Goal: Information Seeking & Learning: Learn about a topic

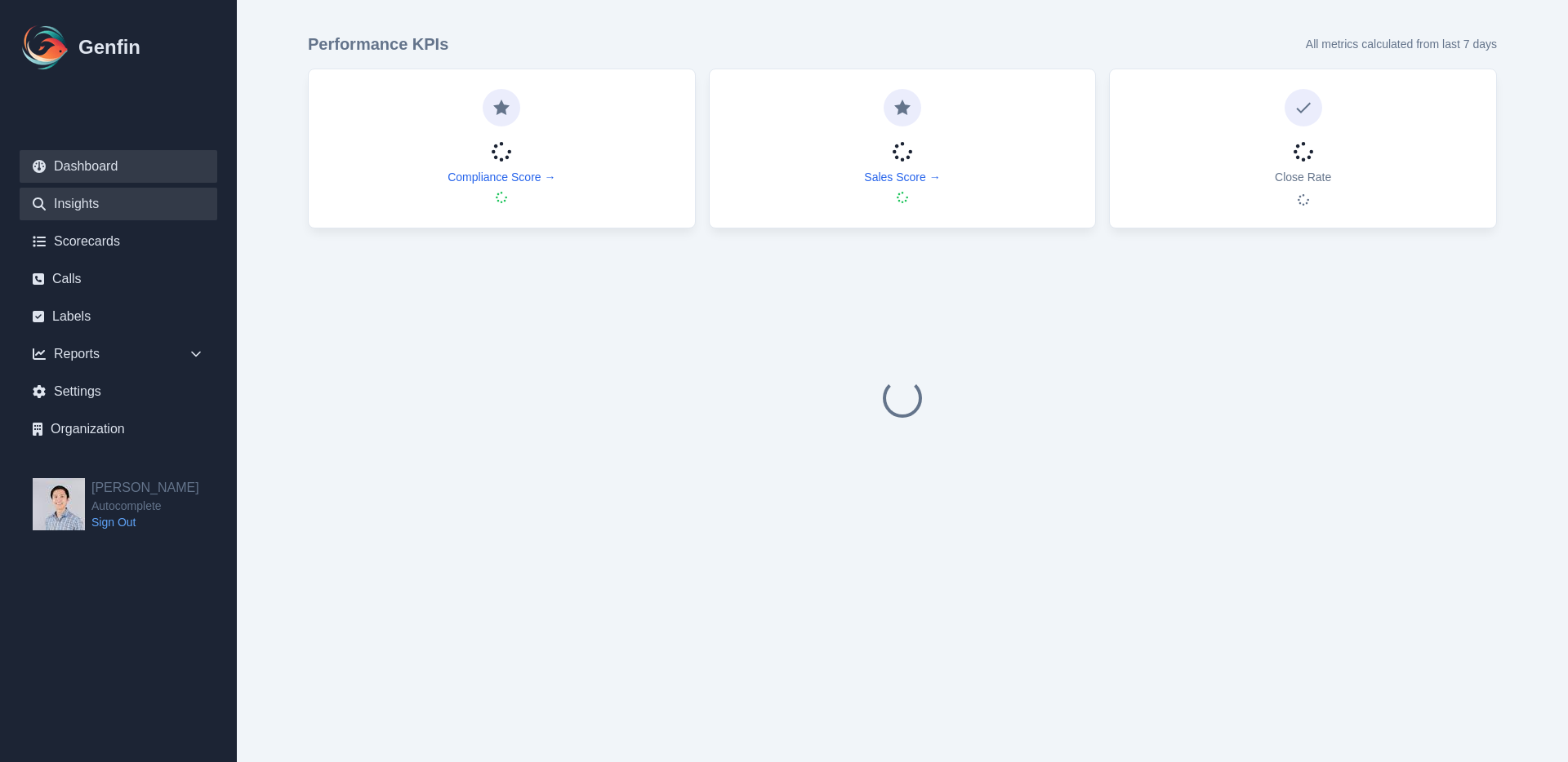
click at [121, 204] on link "Insights" at bounding box center [118, 204] width 197 height 33
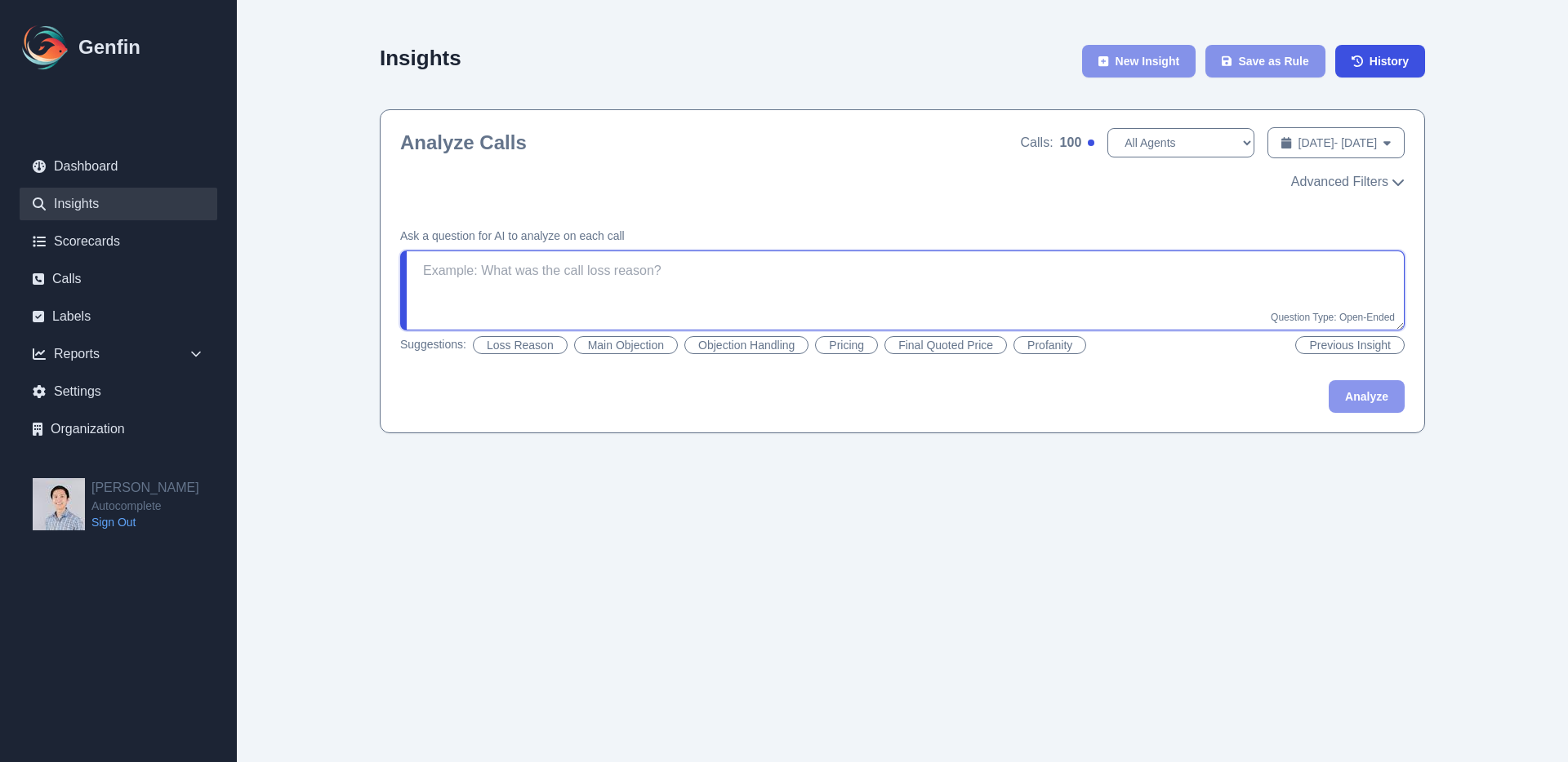
click at [569, 284] on textarea at bounding box center [902, 291] width 1004 height 80
click at [1370, 296] on textarea "What do our" at bounding box center [902, 291] width 1004 height 80
click at [1379, 185] on span "Advanced Filters" at bounding box center [1339, 182] width 97 height 20
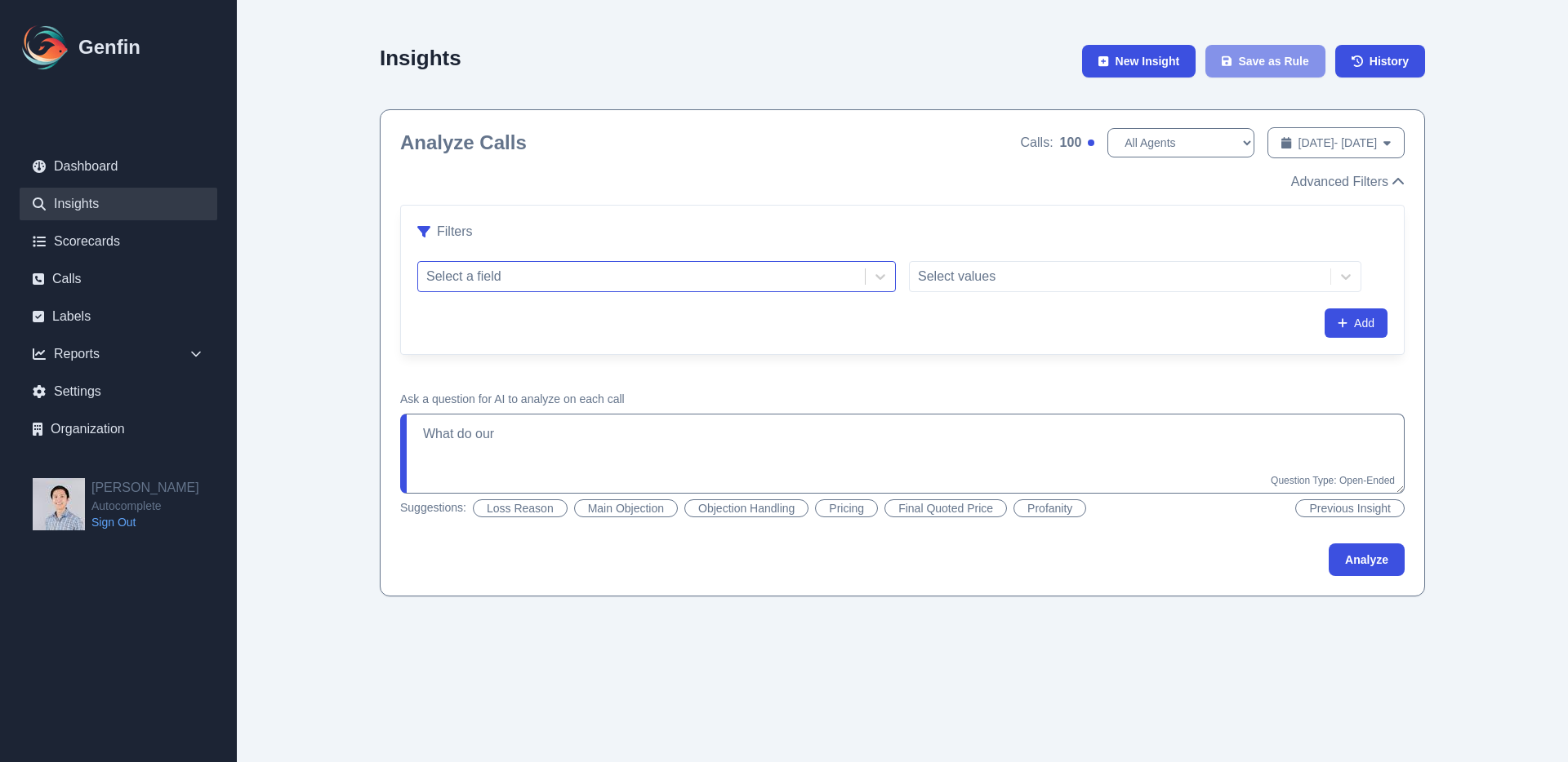
click at [850, 274] on div at bounding box center [641, 276] width 430 height 23
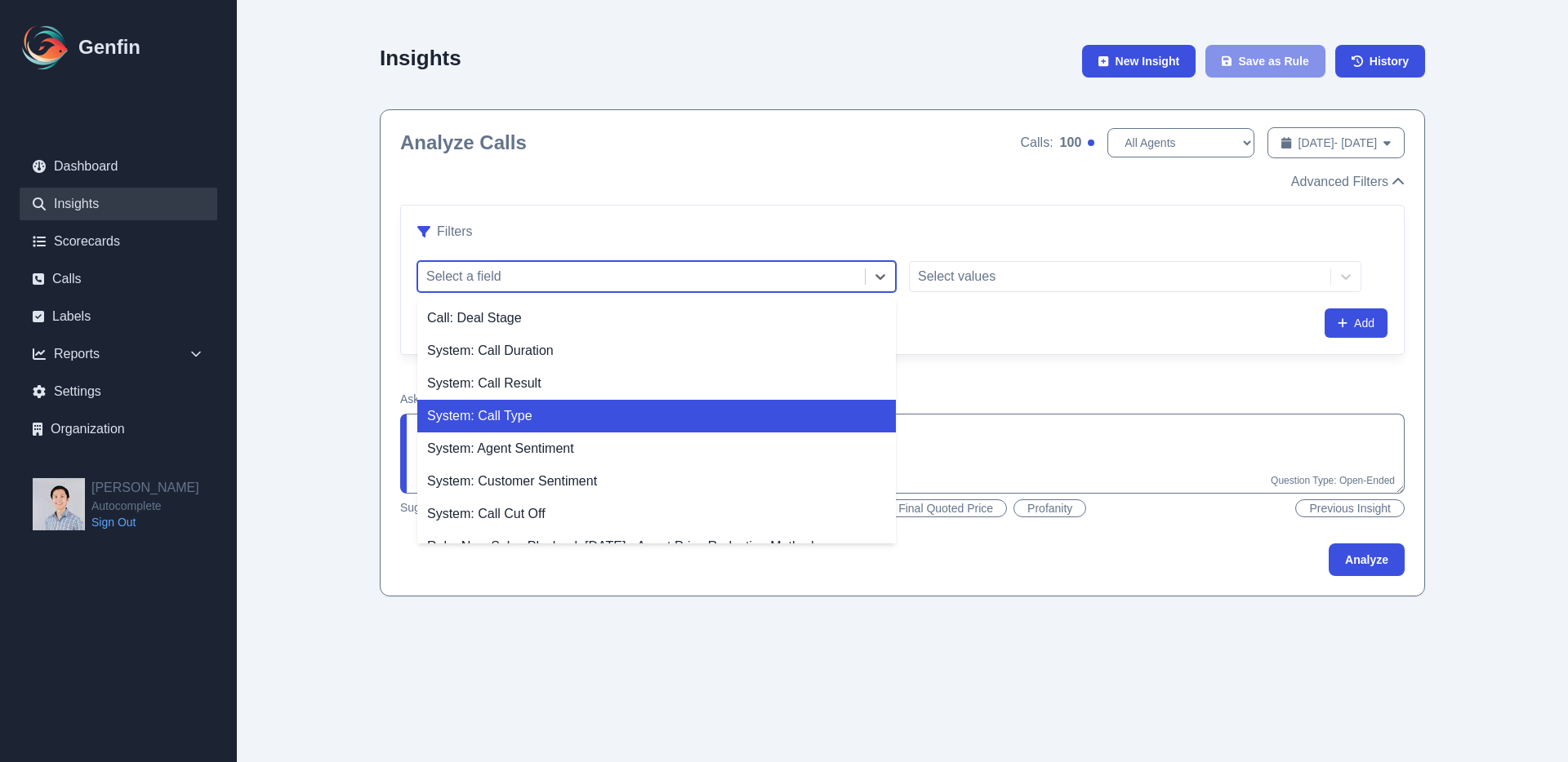
drag, startPoint x: 795, startPoint y: 419, endPoint x: 836, endPoint y: 398, distance: 46.1
click at [794, 419] on div "System: Call Type" at bounding box center [657, 416] width 478 height 33
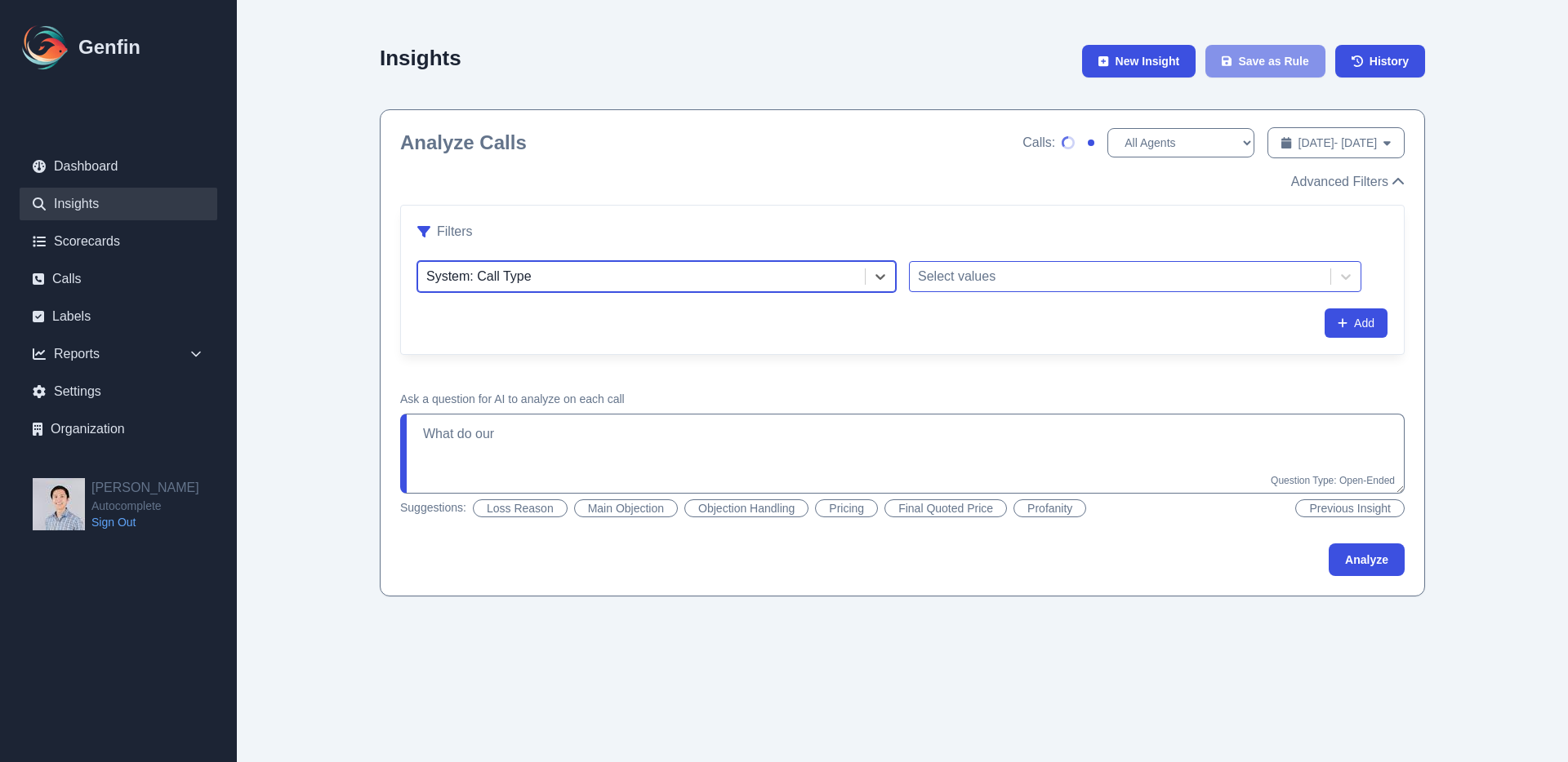
click at [962, 286] on div at bounding box center [1120, 276] width 404 height 23
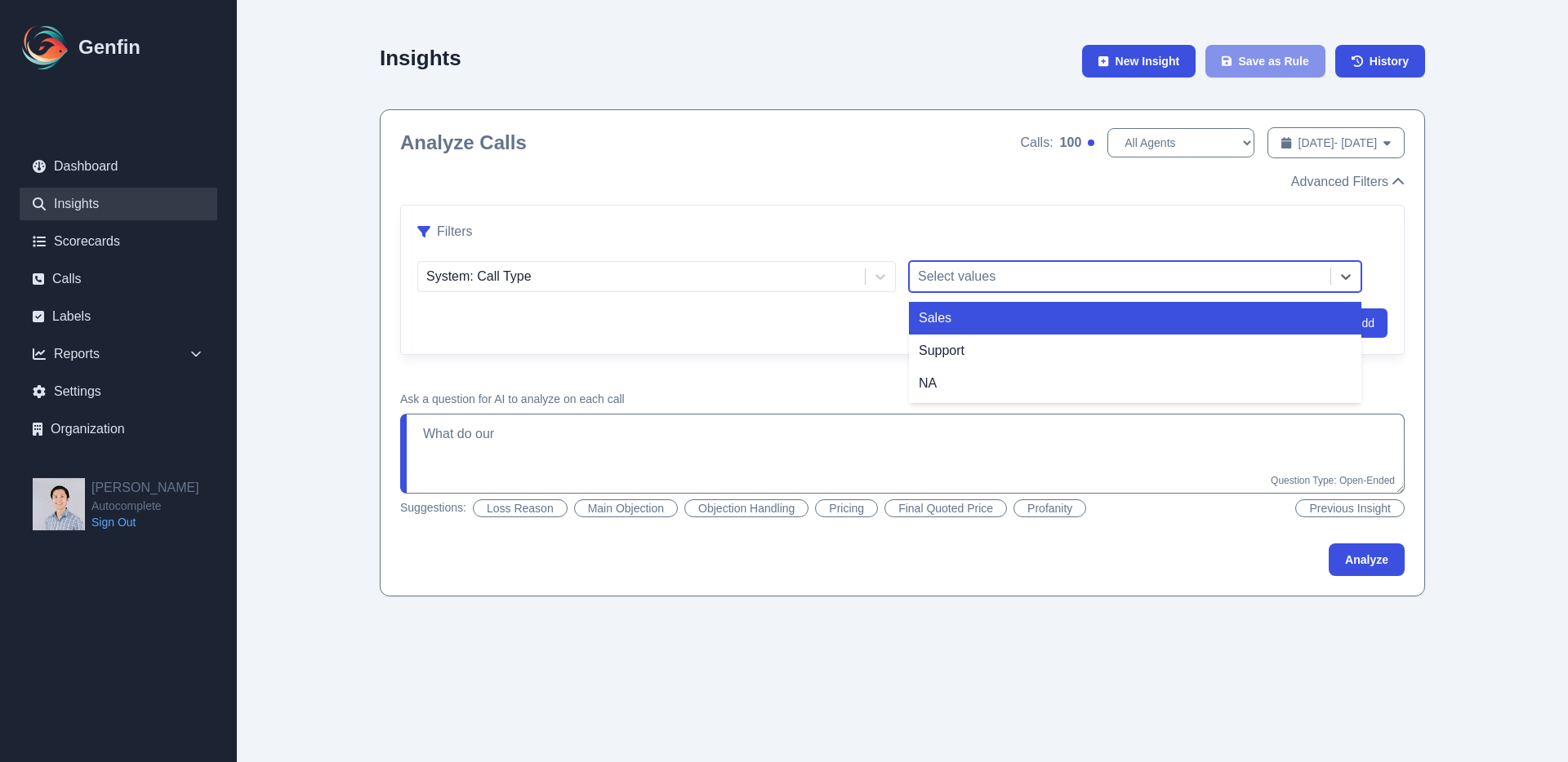
click at [975, 326] on div "Sales" at bounding box center [1134, 318] width 452 height 33
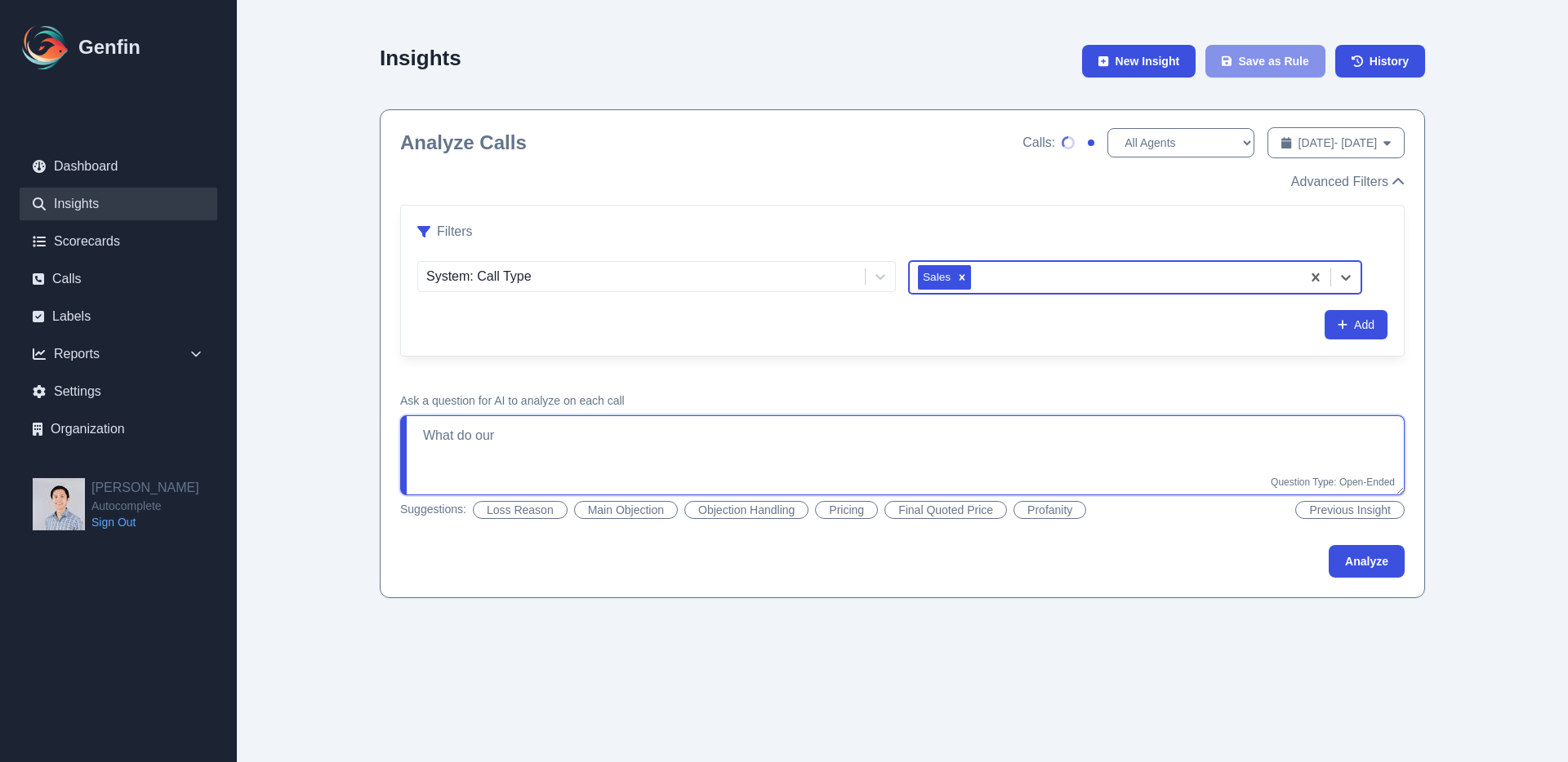
click at [712, 446] on textarea "What do our" at bounding box center [902, 456] width 1004 height 80
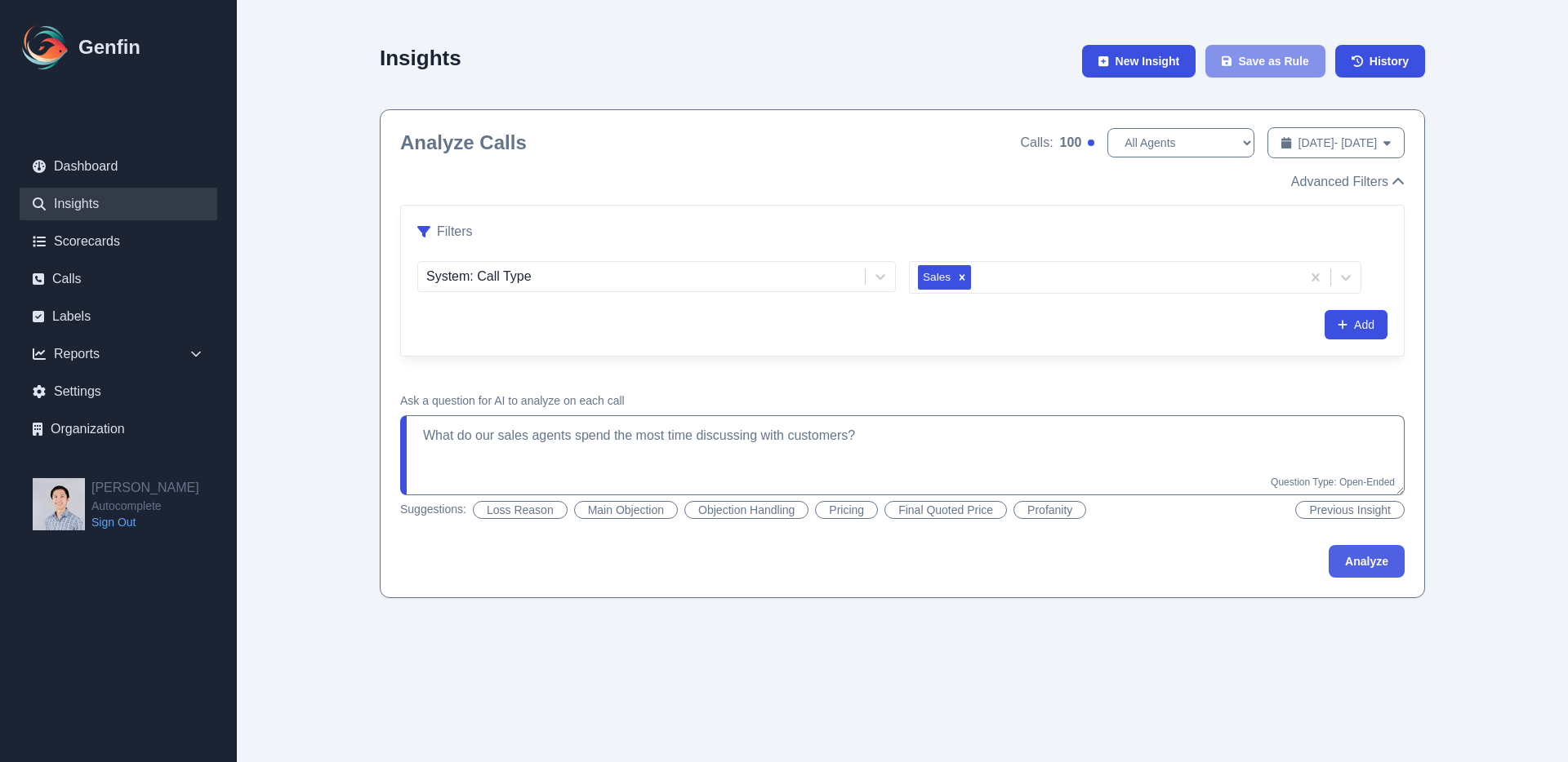
click at [1362, 577] on button "Analyze" at bounding box center [1366, 562] width 75 height 33
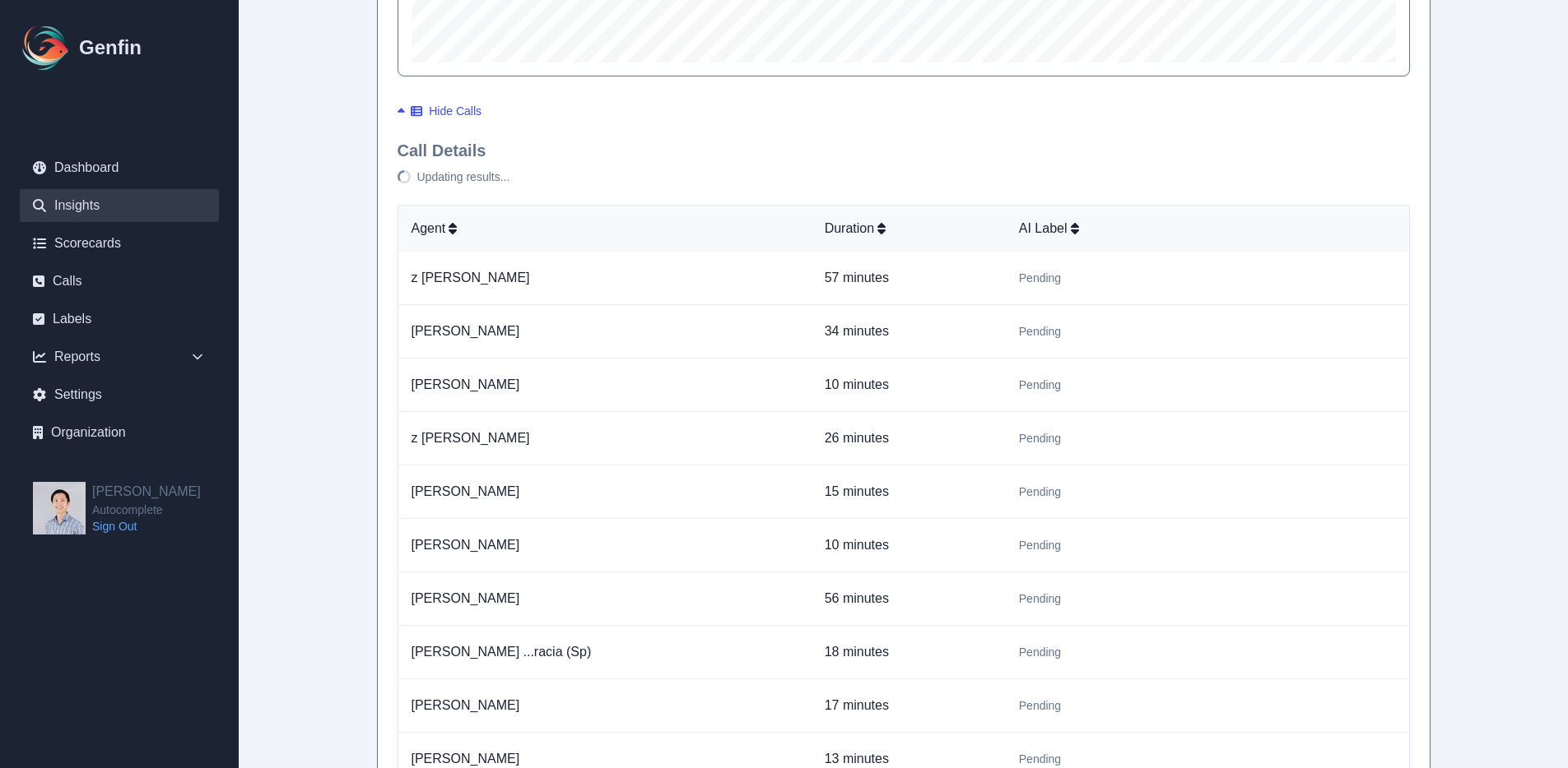
scroll to position [923, 0]
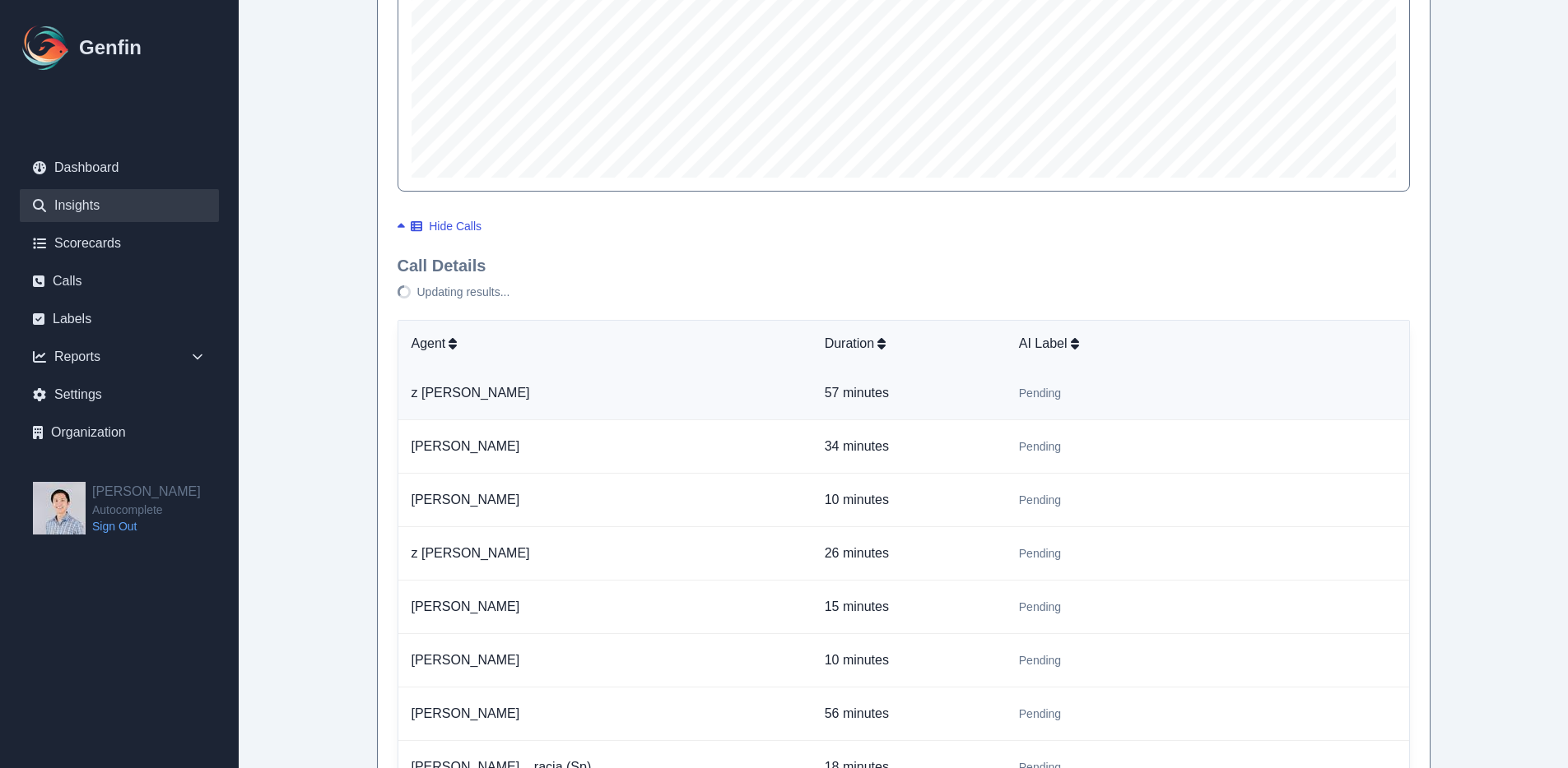
click at [940, 410] on td "57 minutes" at bounding box center [909, 393] width 194 height 53
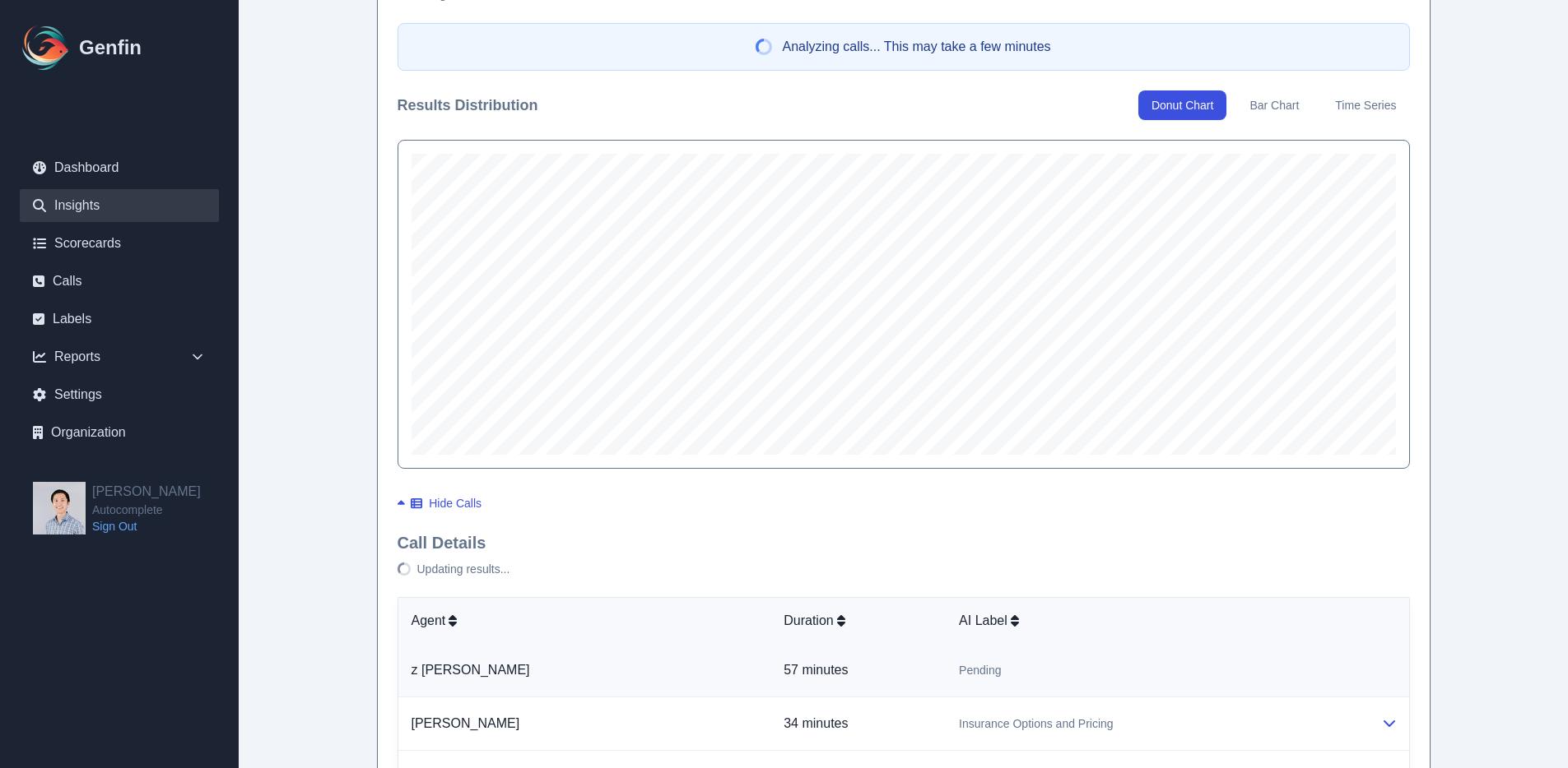
scroll to position [821, 0]
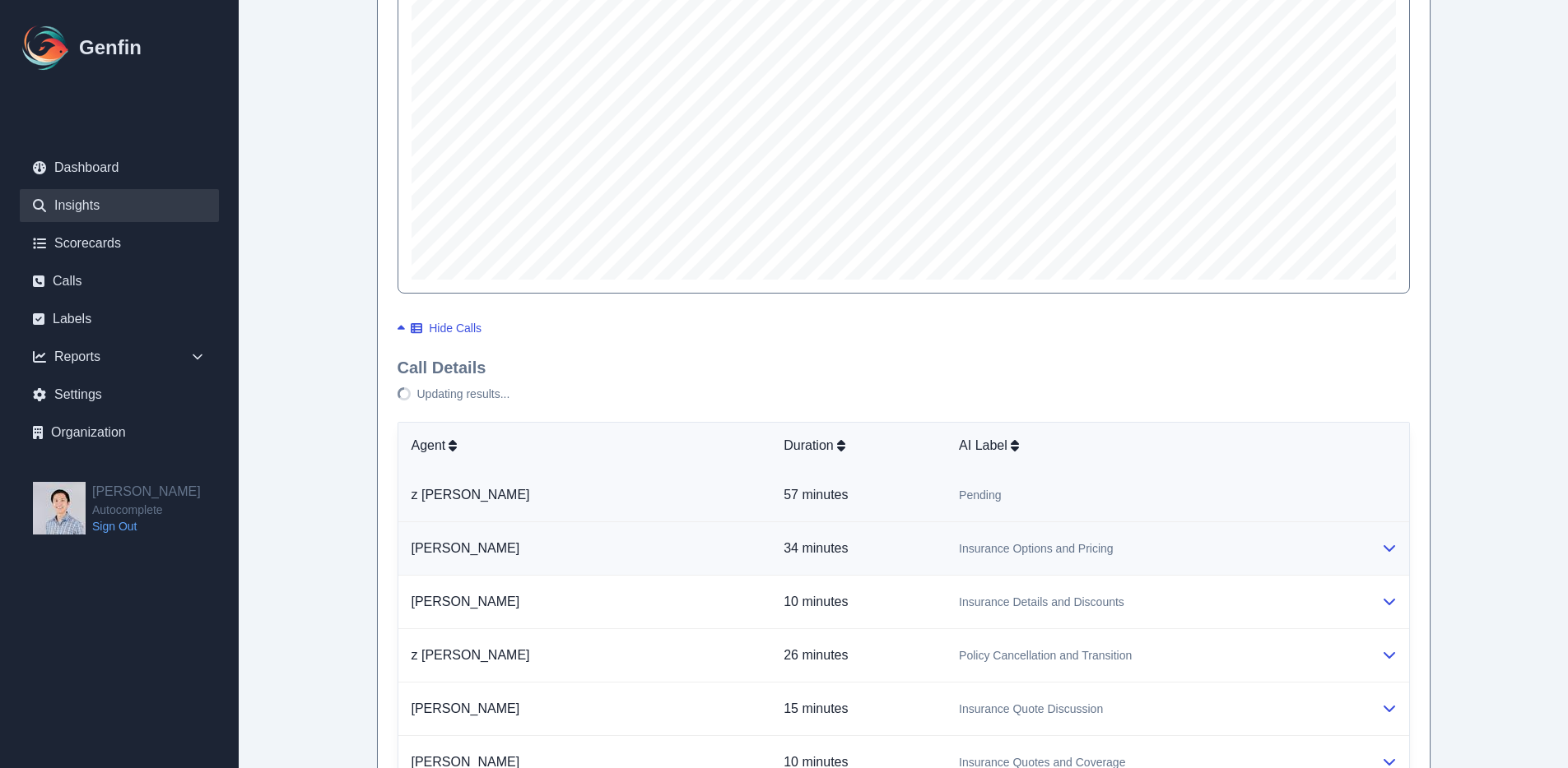
click at [1363, 535] on td "Insurance Options and Pricing" at bounding box center [1156, 549] width 422 height 53
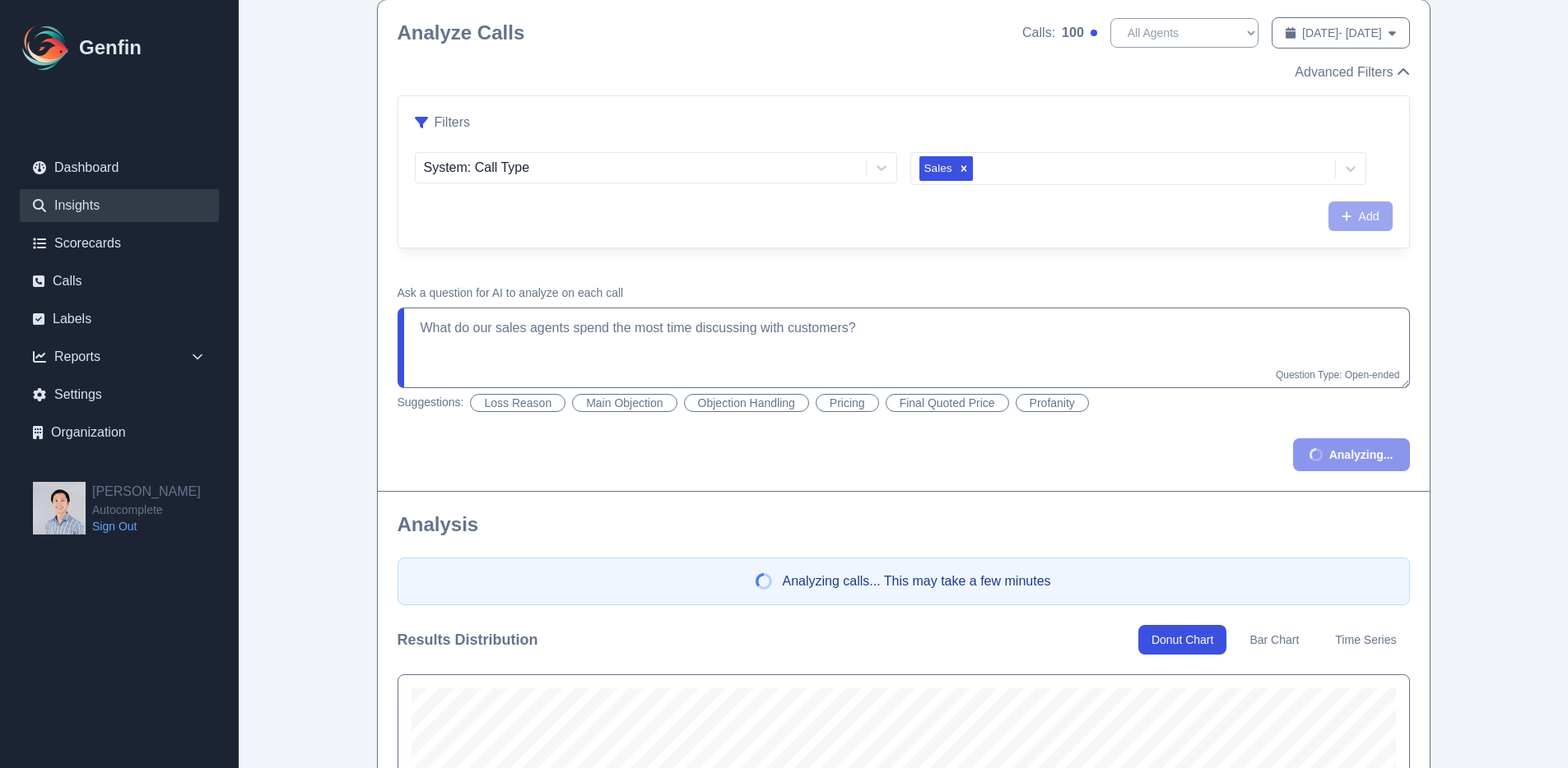
scroll to position [0, 0]
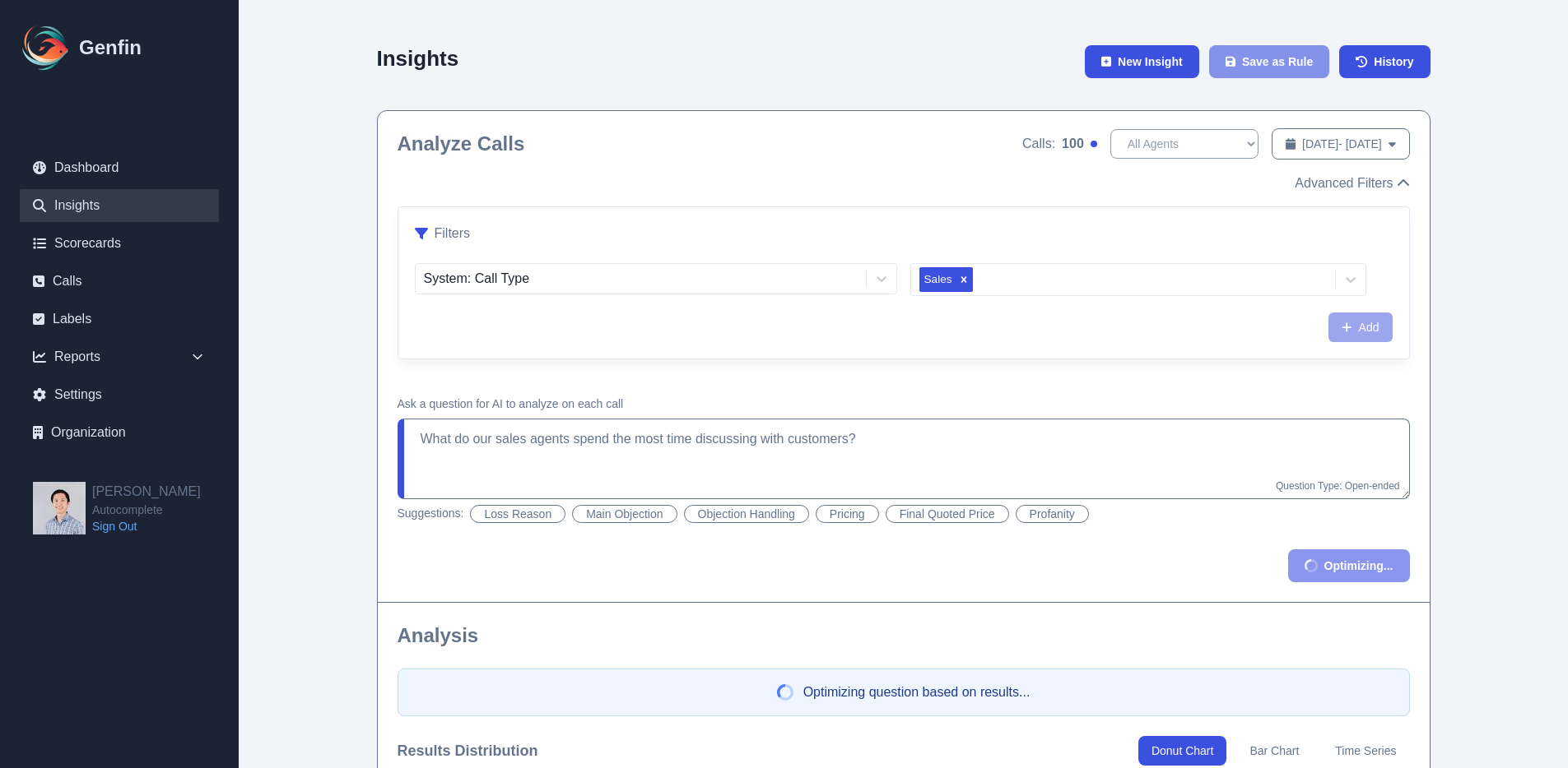
type textarea "What do our sales agents spend the most time discussing with customers? * Use t…"
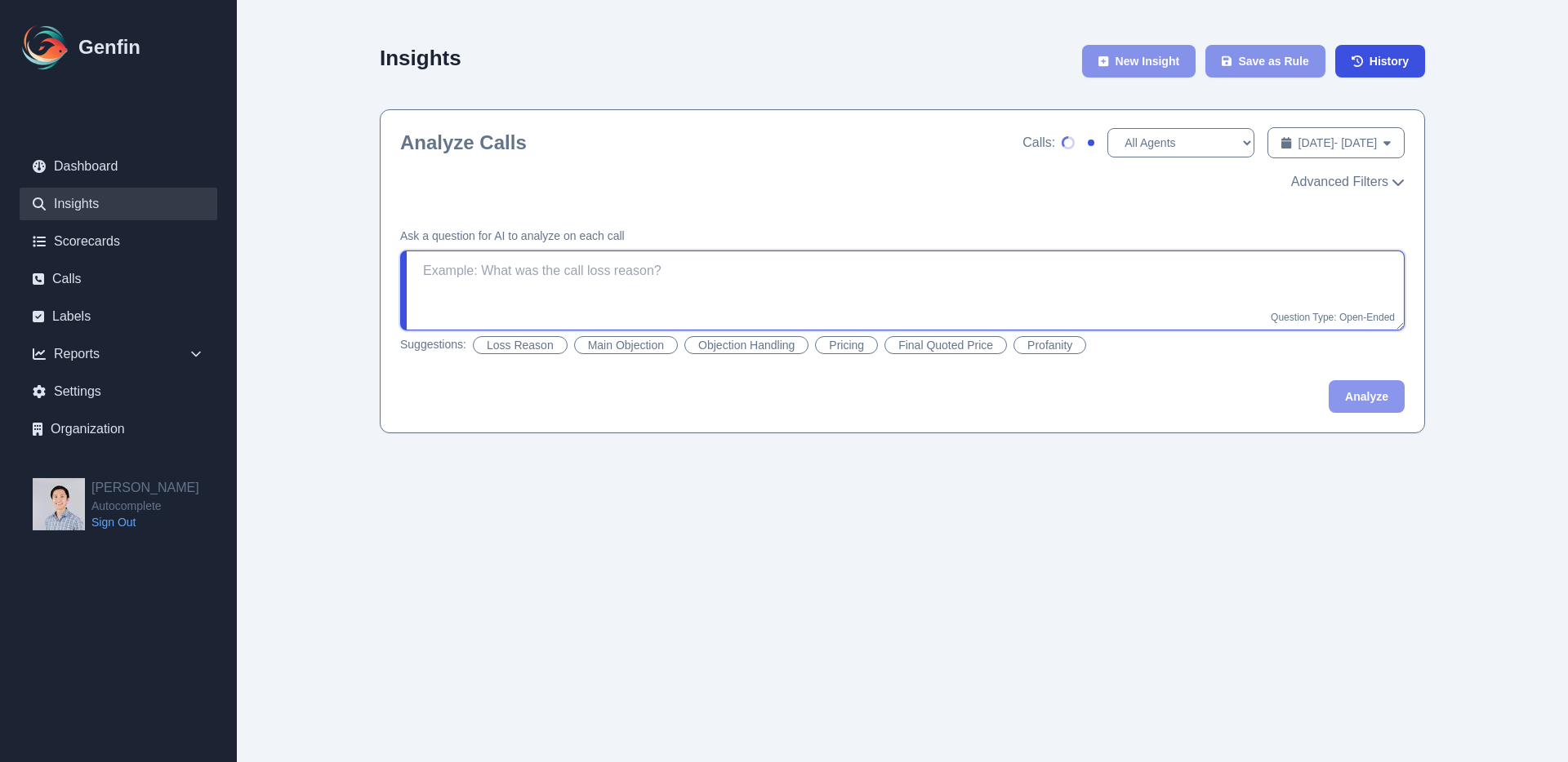
click at [813, 272] on textarea at bounding box center [902, 291] width 1004 height 80
type textarea "how many minutes does the customer spe"
type textarea "I"
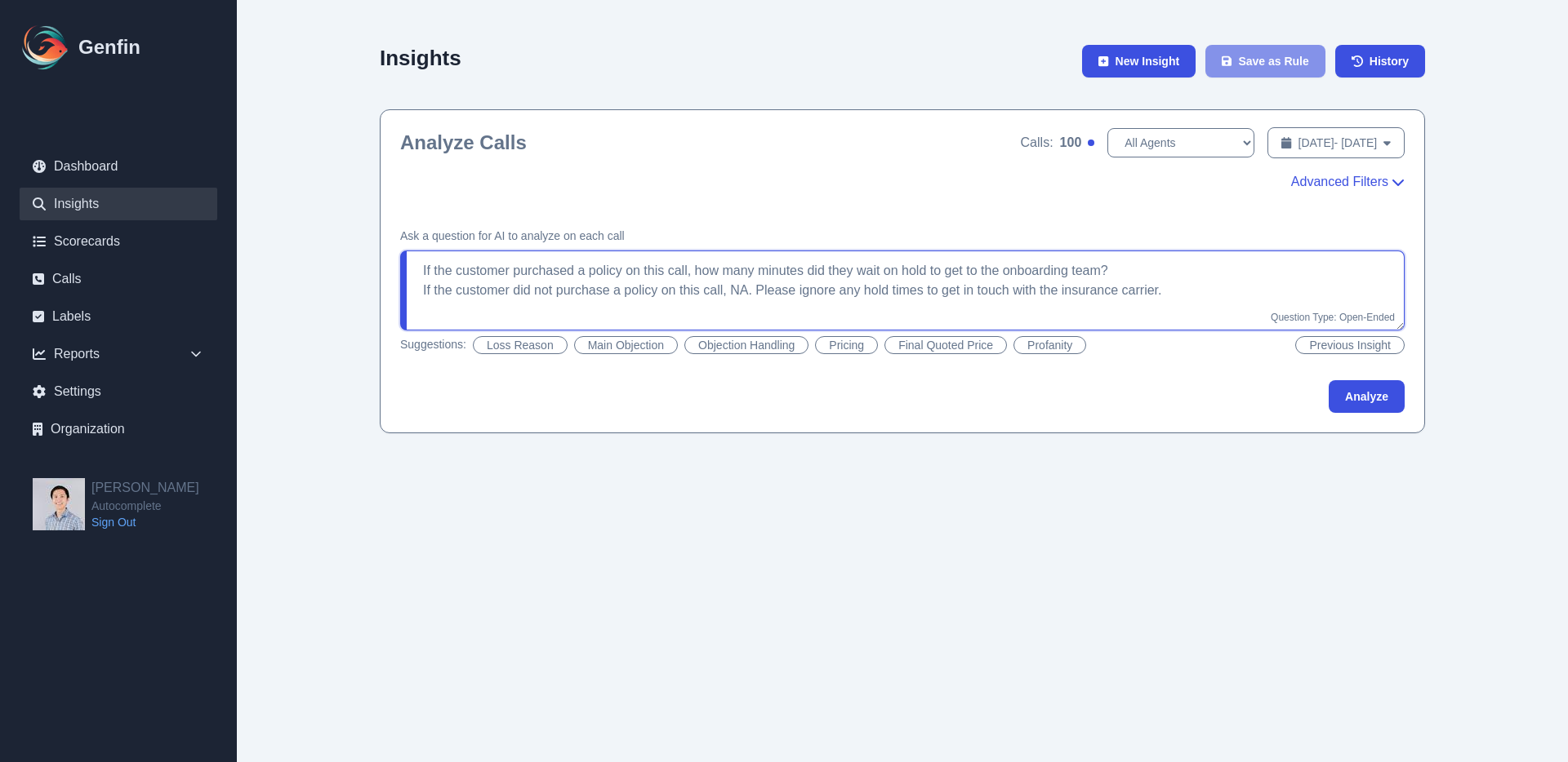
type textarea "If the customer purchased a policy on this call, how many minutes did they wait…"
click at [1324, 177] on span "Advanced Filters" at bounding box center [1339, 182] width 97 height 20
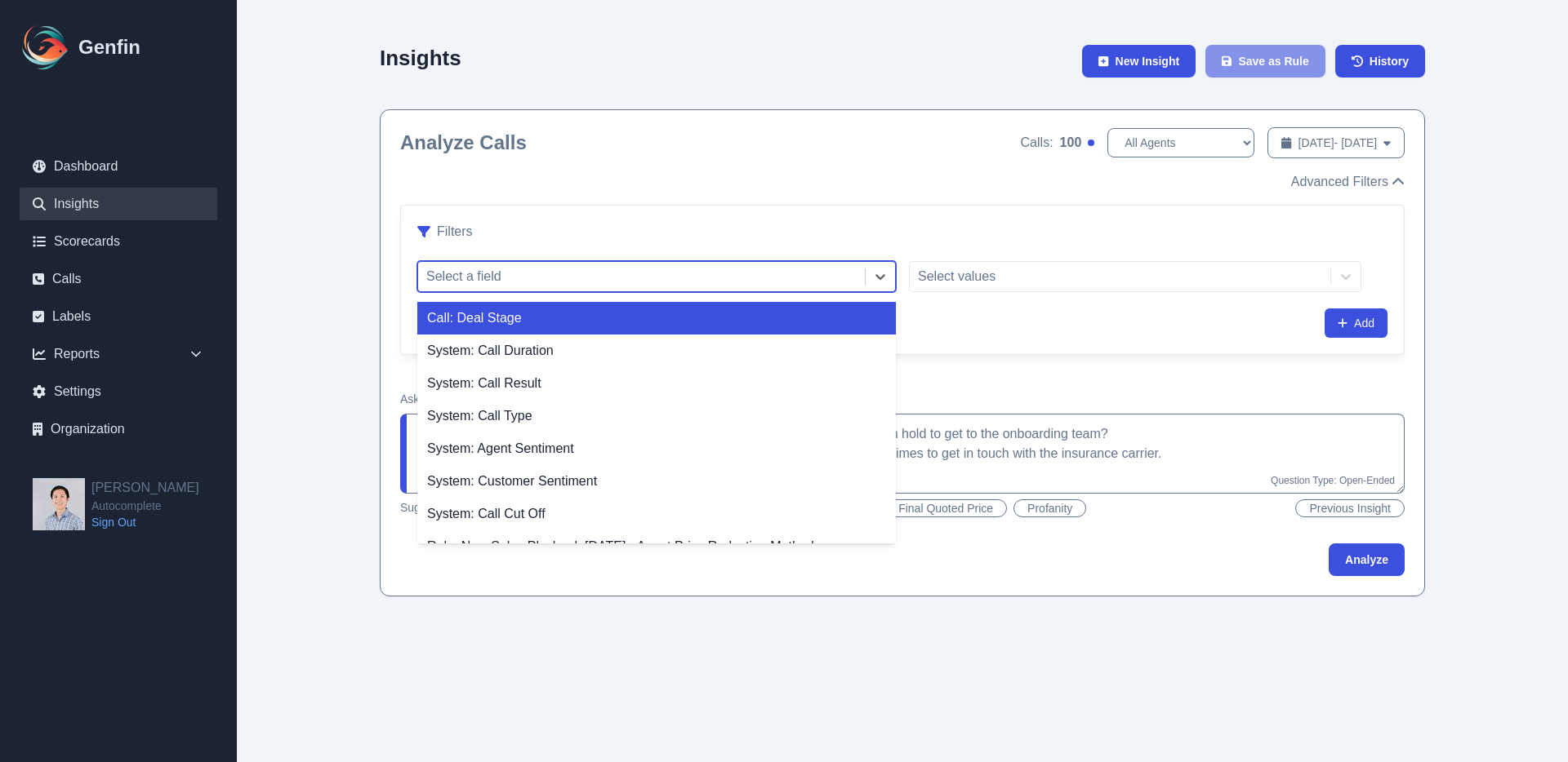
click at [678, 281] on div at bounding box center [641, 276] width 430 height 23
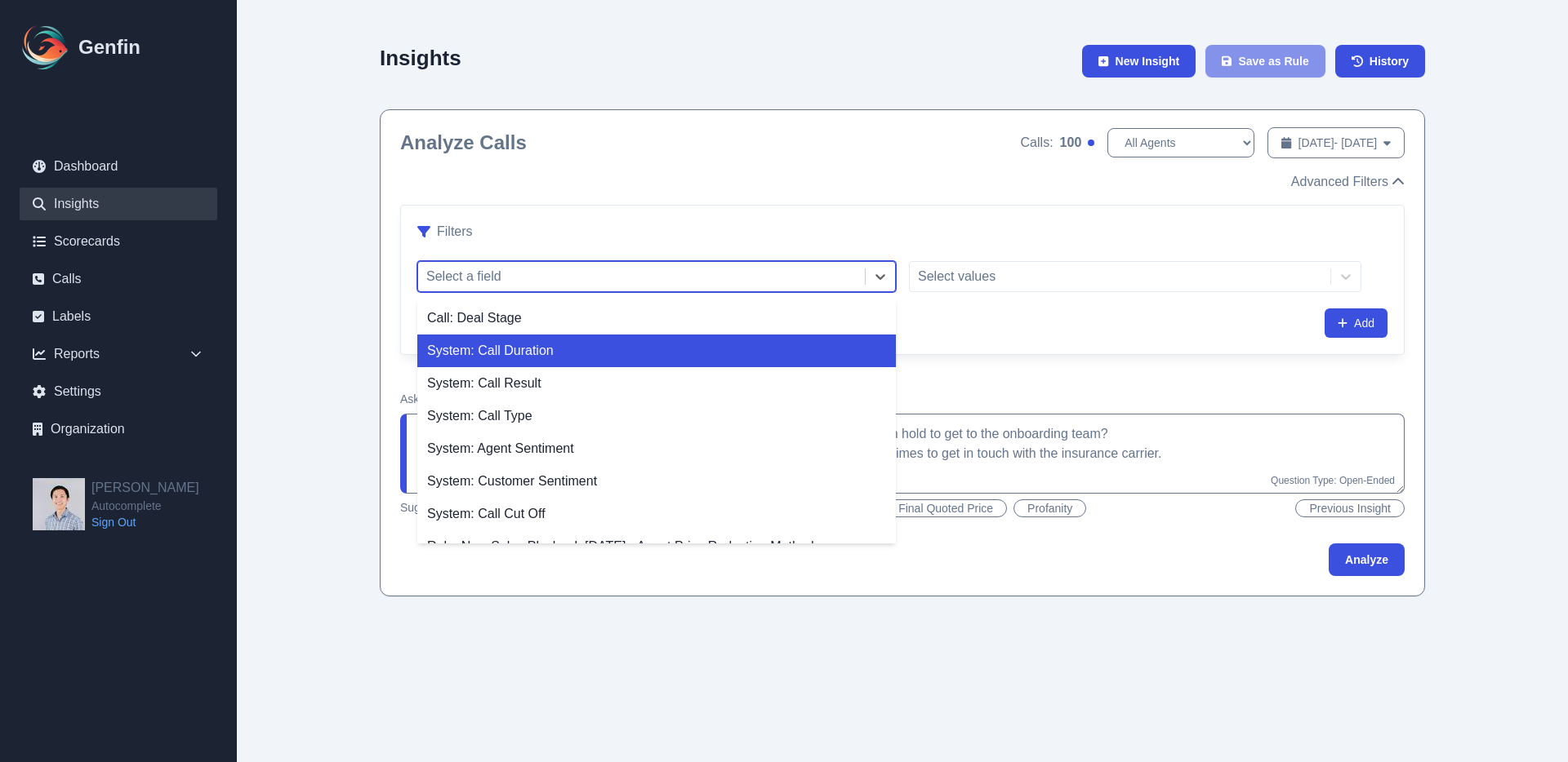
click at [604, 338] on div "System: Call Duration" at bounding box center [657, 351] width 478 height 33
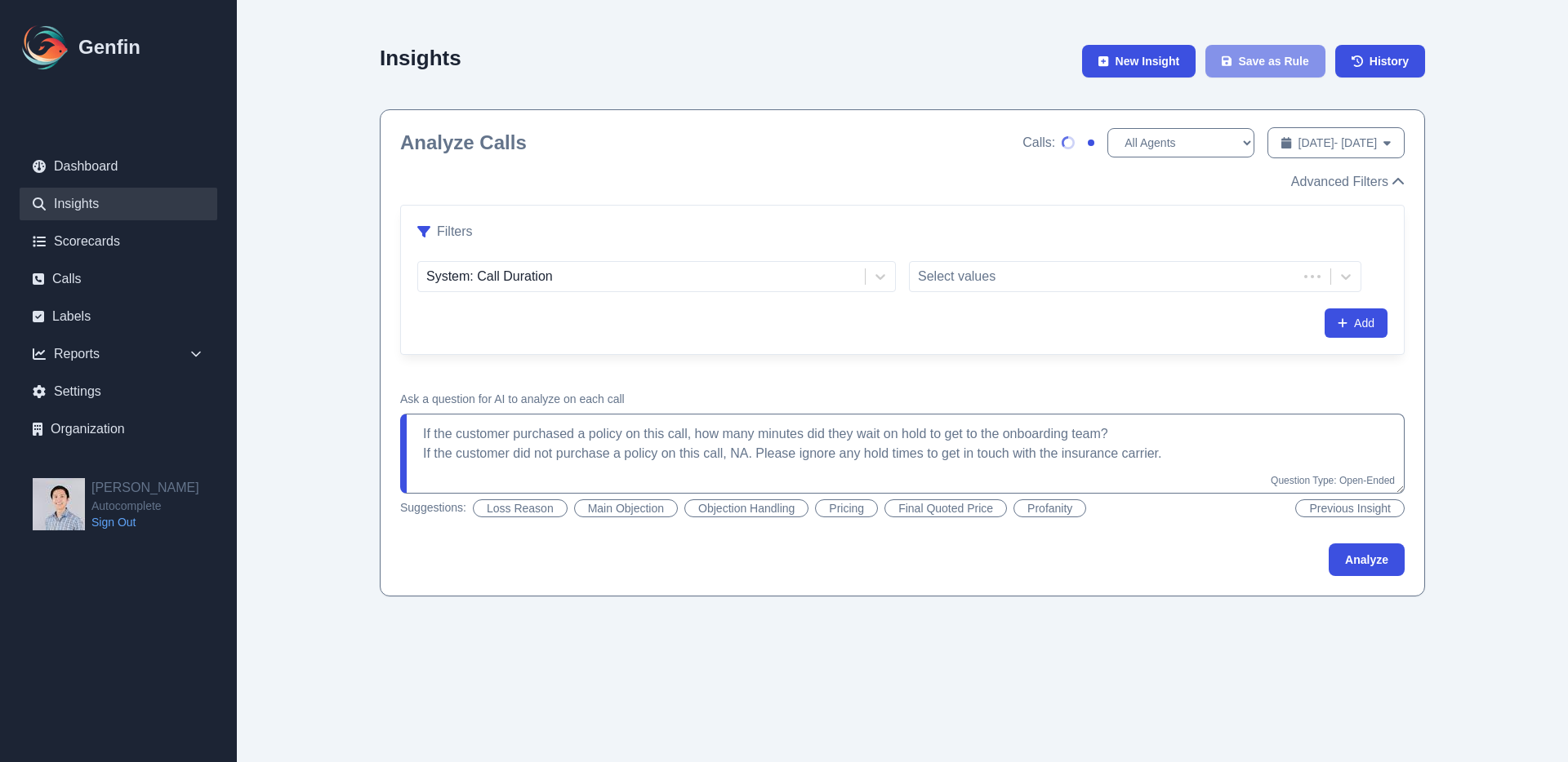
click at [604, 338] on div "Filters System: Call Duration Select values Add" at bounding box center [902, 279] width 1002 height 148
click at [606, 289] on div "System: Call Duration" at bounding box center [641, 276] width 447 height 29
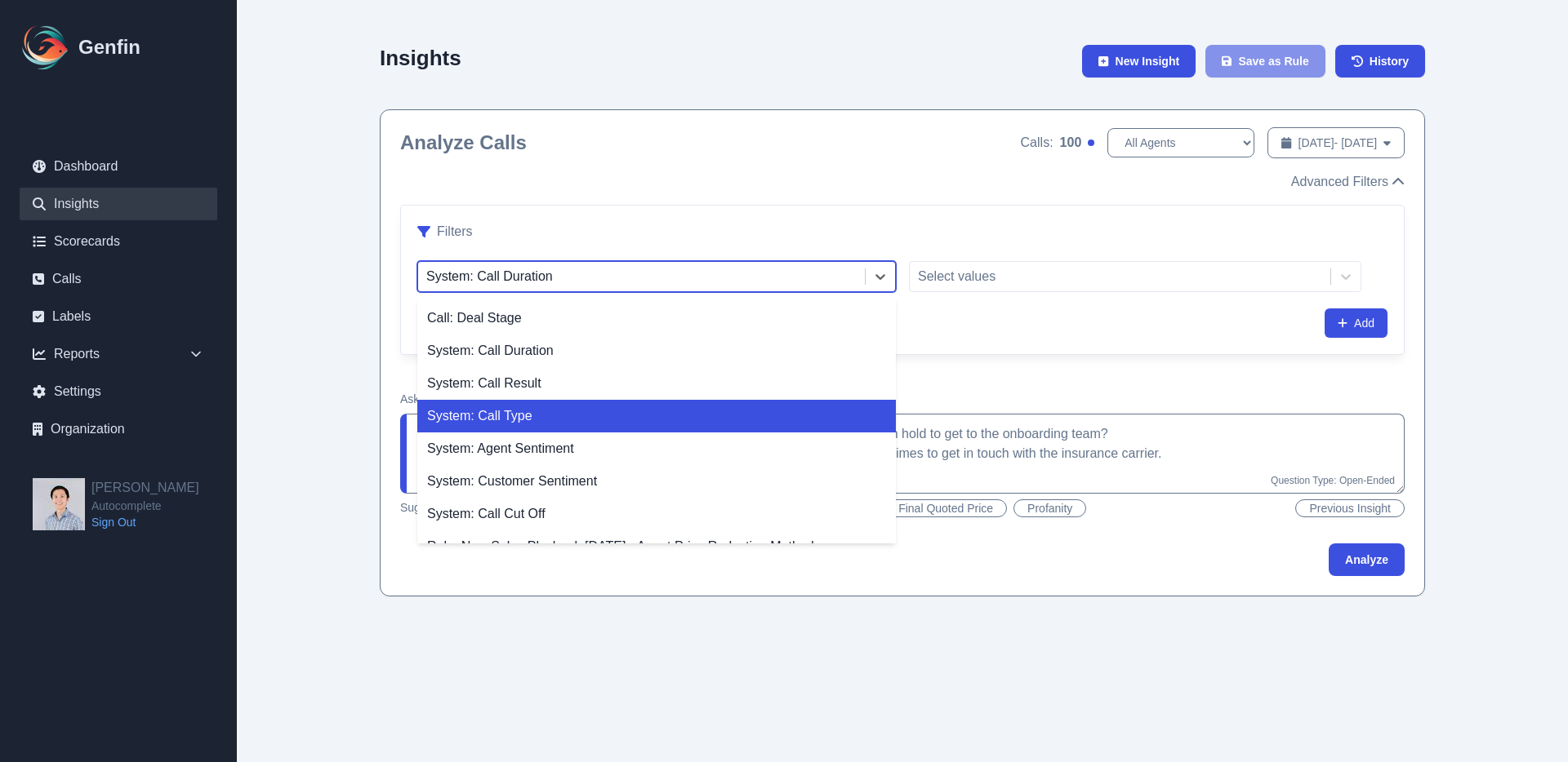
click at [617, 407] on div "System: Call Type" at bounding box center [657, 416] width 478 height 33
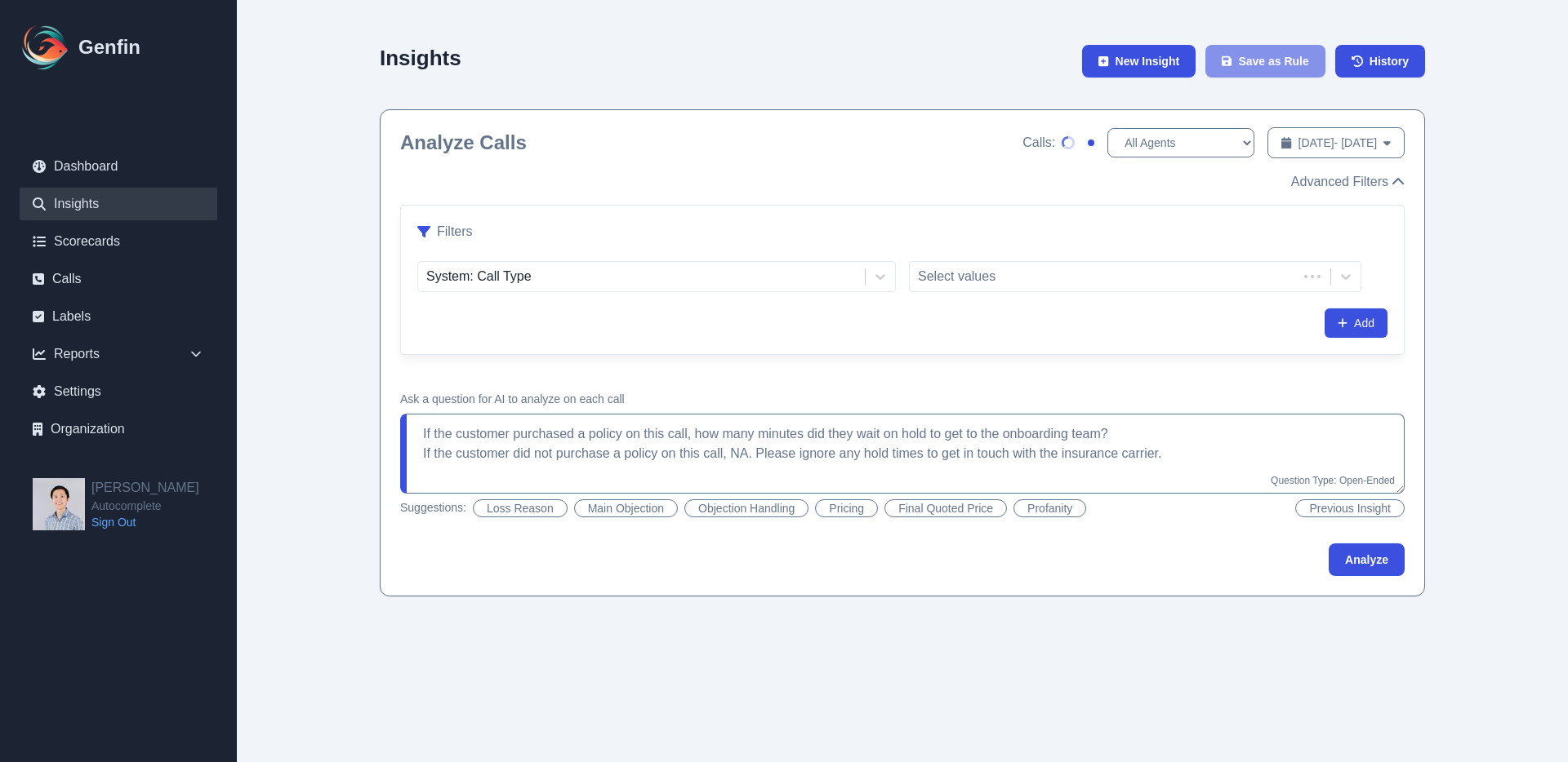
click at [1124, 248] on div "Filters System: Call Type Select values Add" at bounding box center [902, 279] width 1002 height 148
click at [1070, 279] on div at bounding box center [1103, 276] width 371 height 23
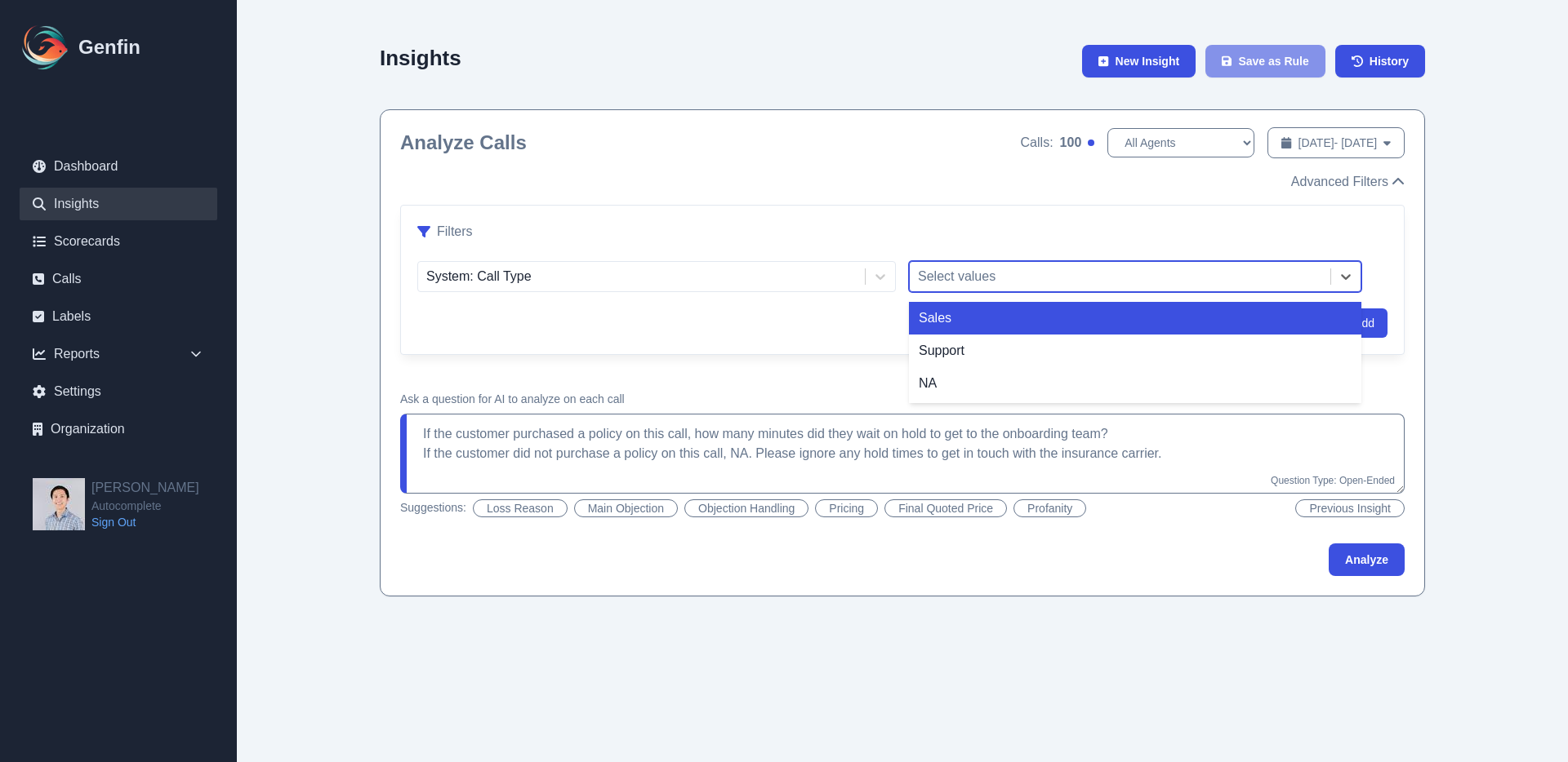
click at [1034, 319] on div "Sales" at bounding box center [1134, 318] width 452 height 33
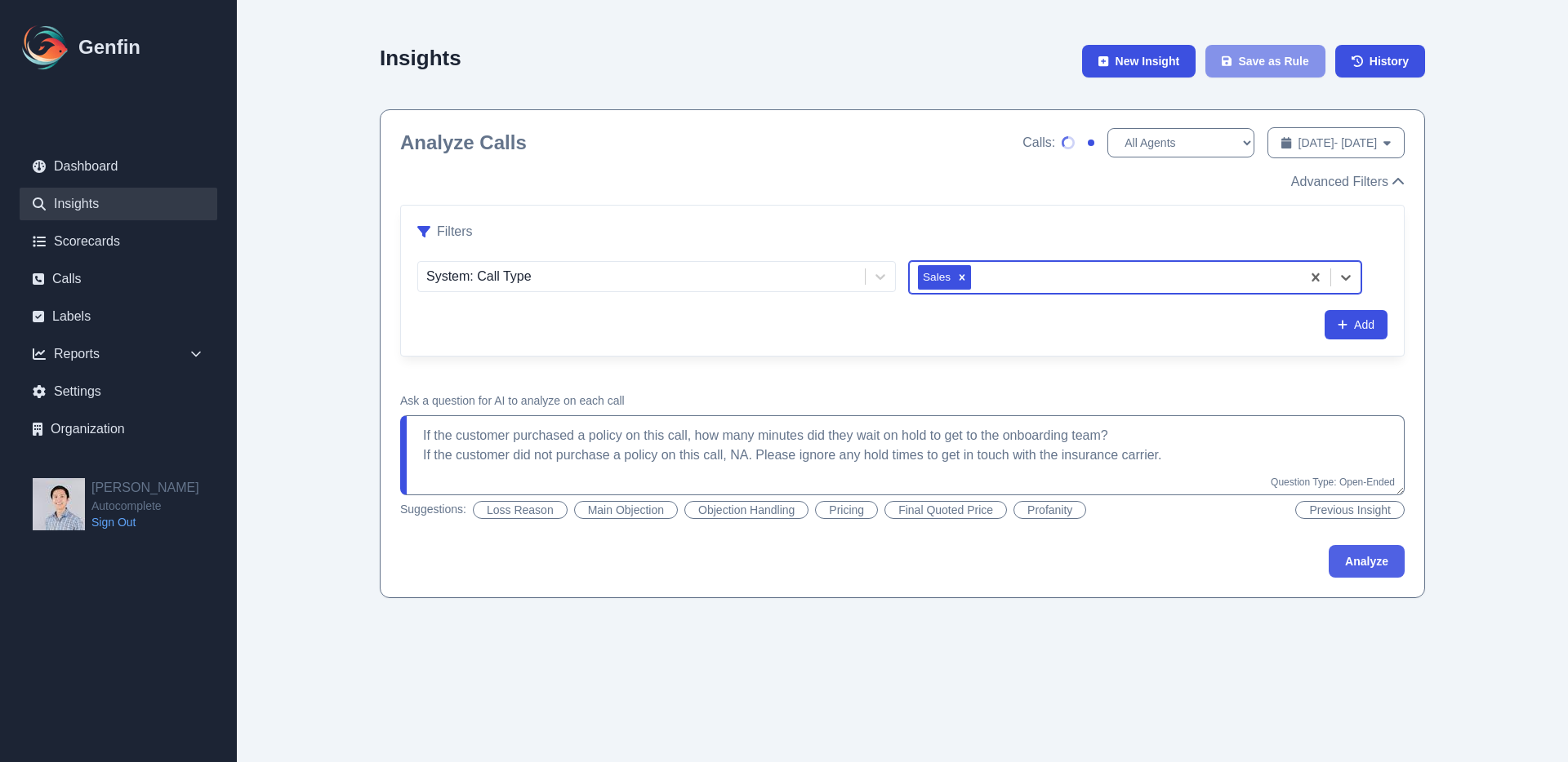
click at [1384, 560] on button "Analyze" at bounding box center [1366, 562] width 75 height 33
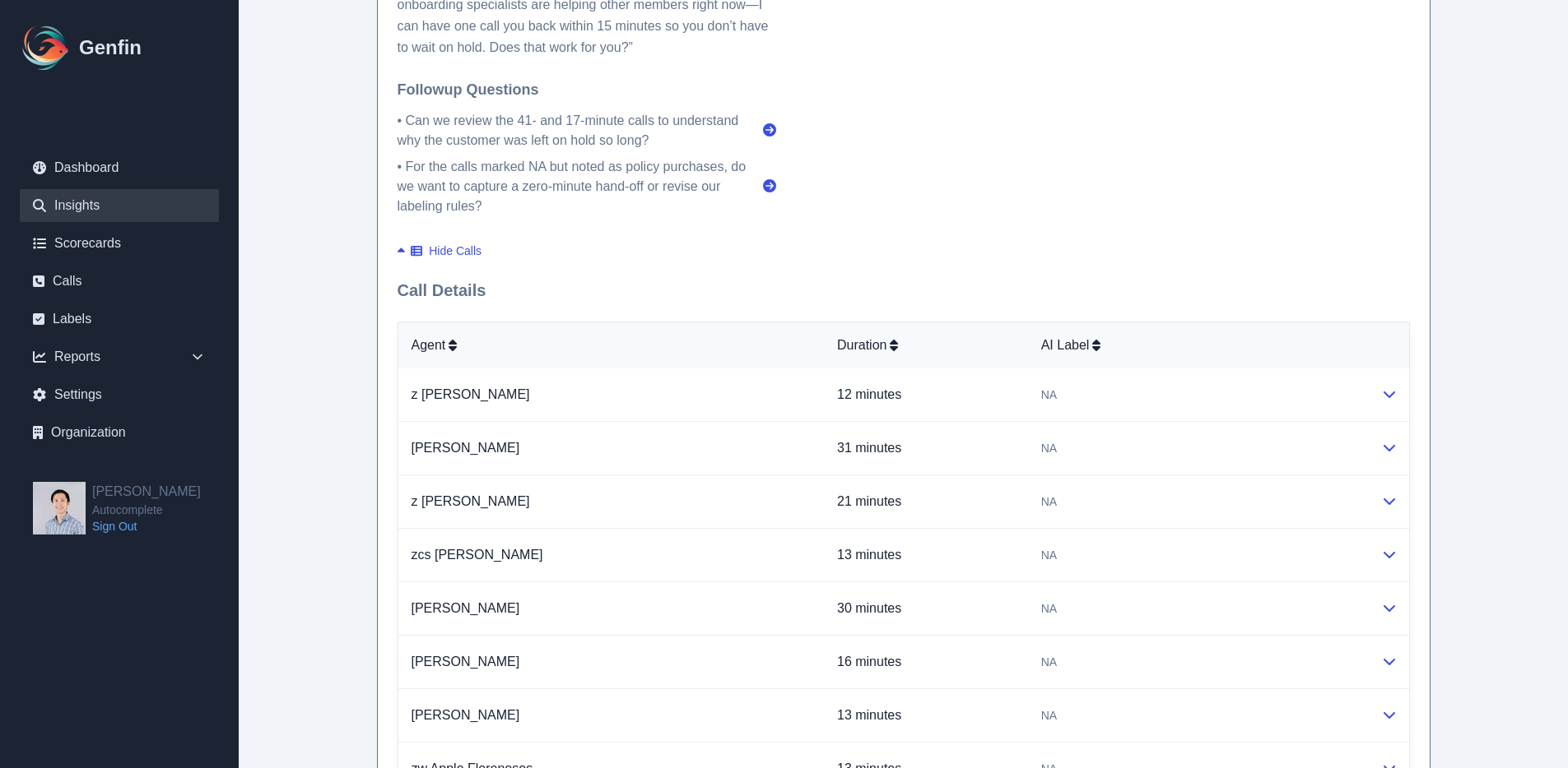
scroll to position [1053, 0]
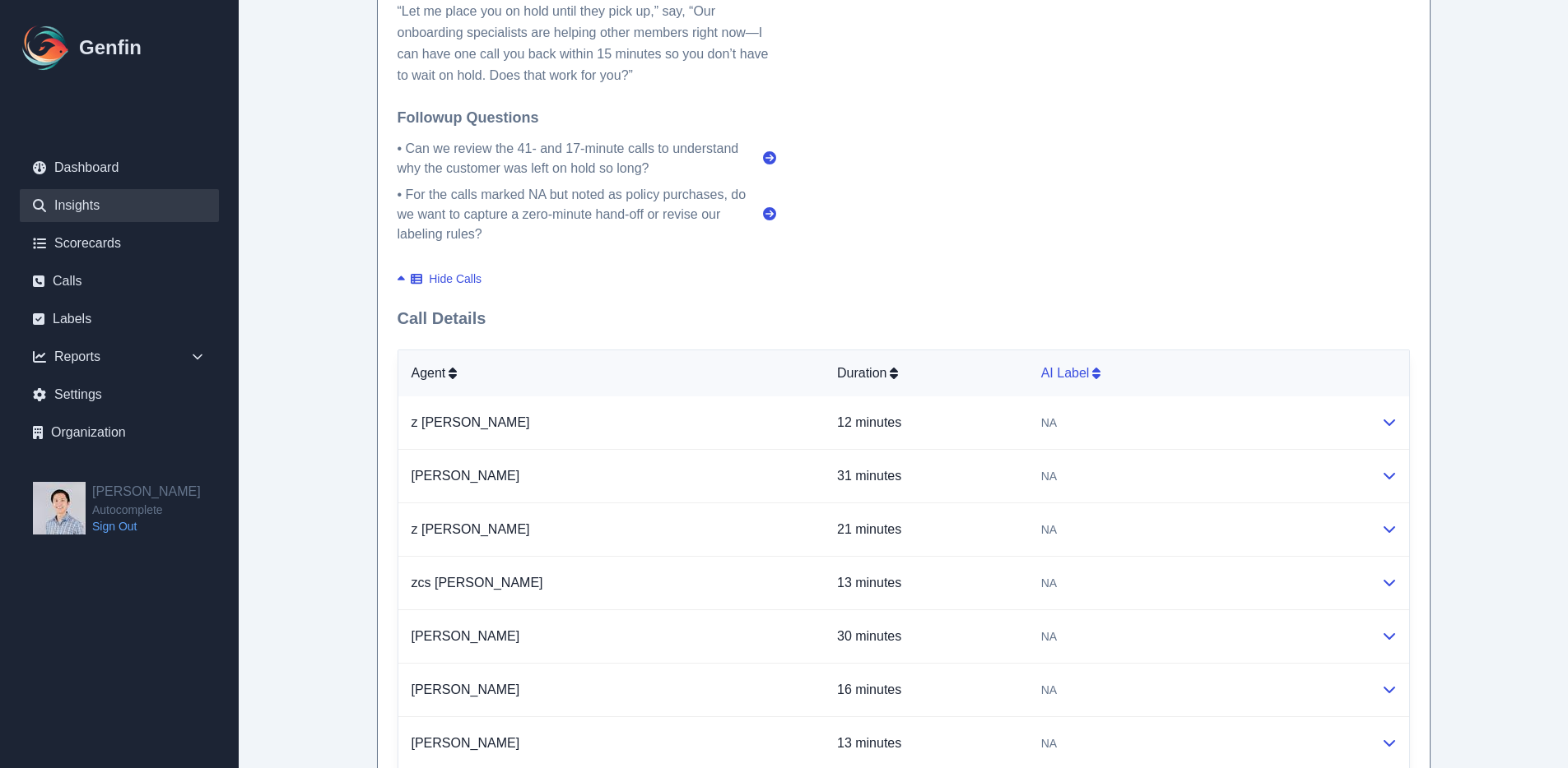
click at [1062, 362] on th "AI Label" at bounding box center [1198, 373] width 340 height 46
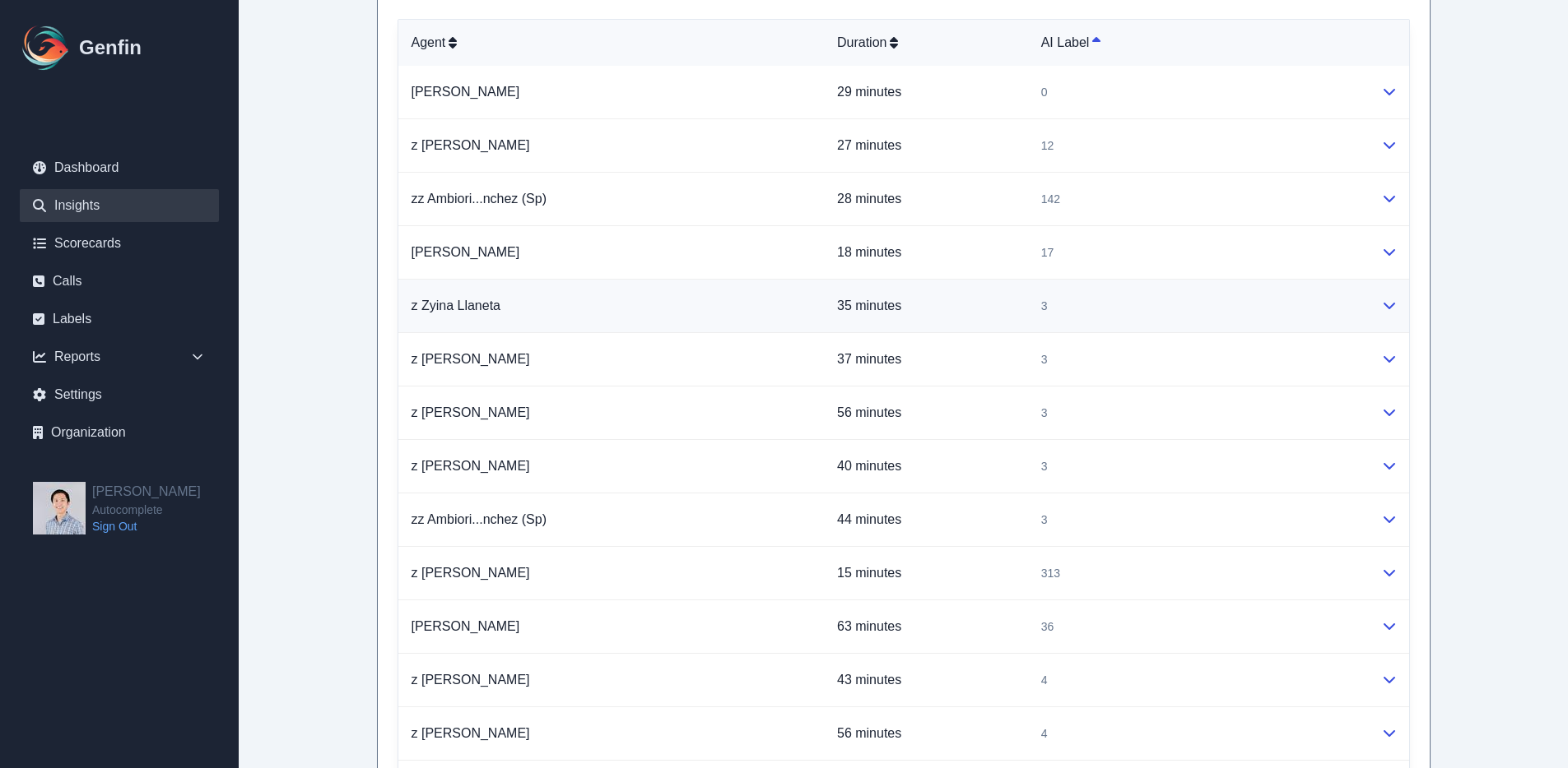
scroll to position [1352, 0]
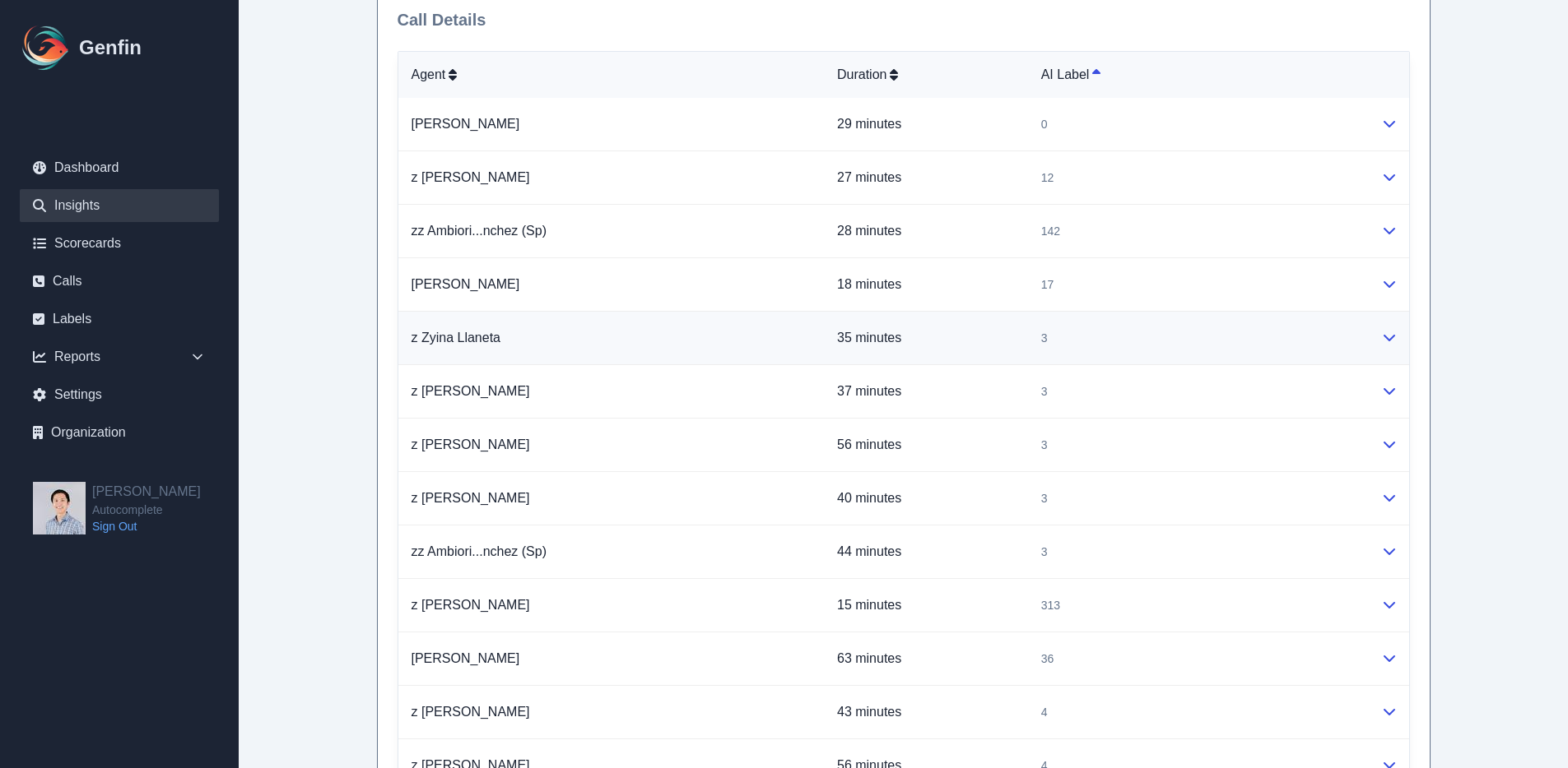
click at [1066, 332] on div "3" at bounding box center [1198, 338] width 314 height 16
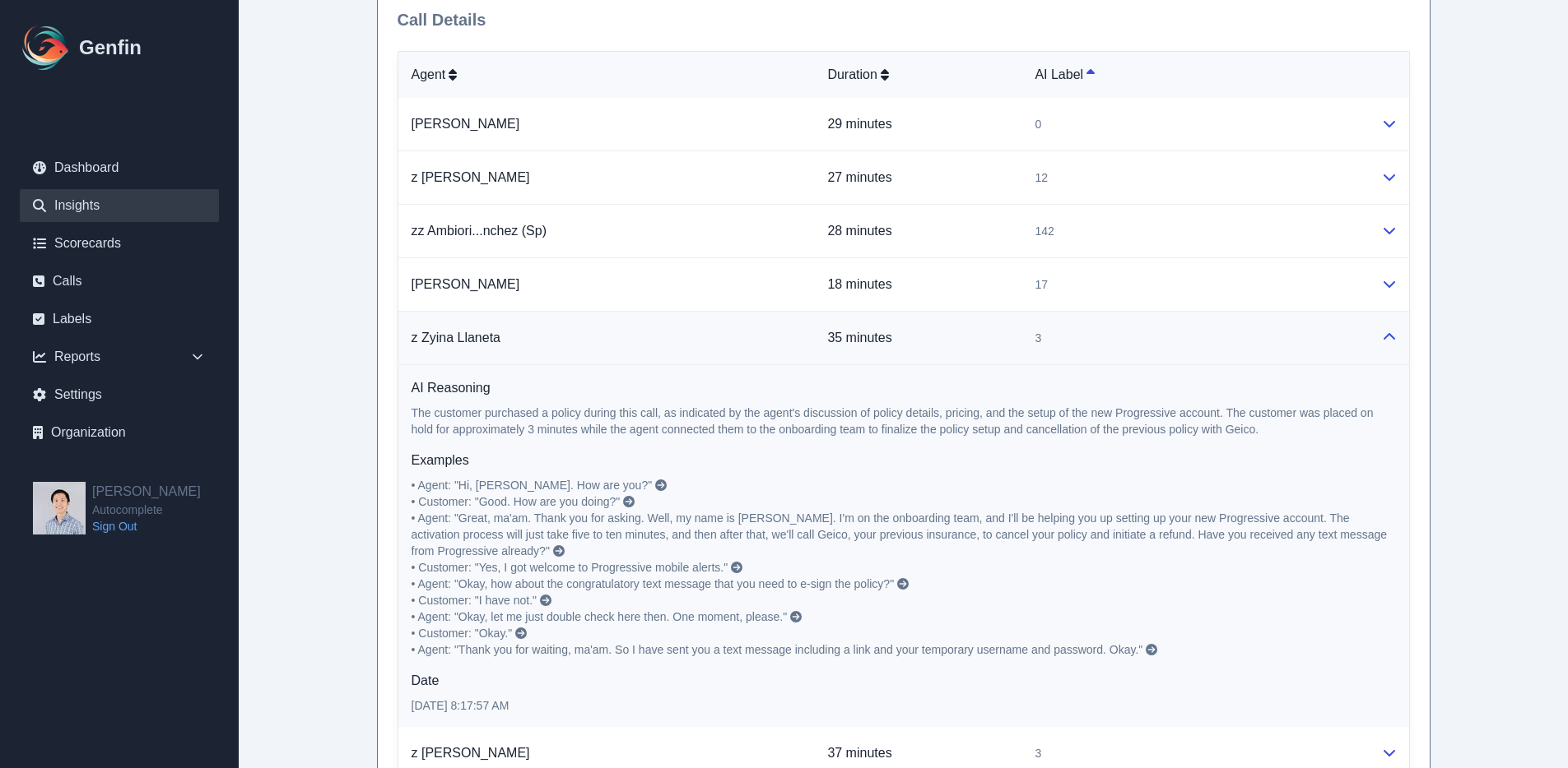
click at [656, 485] on icon at bounding box center [661, 485] width 12 height 12
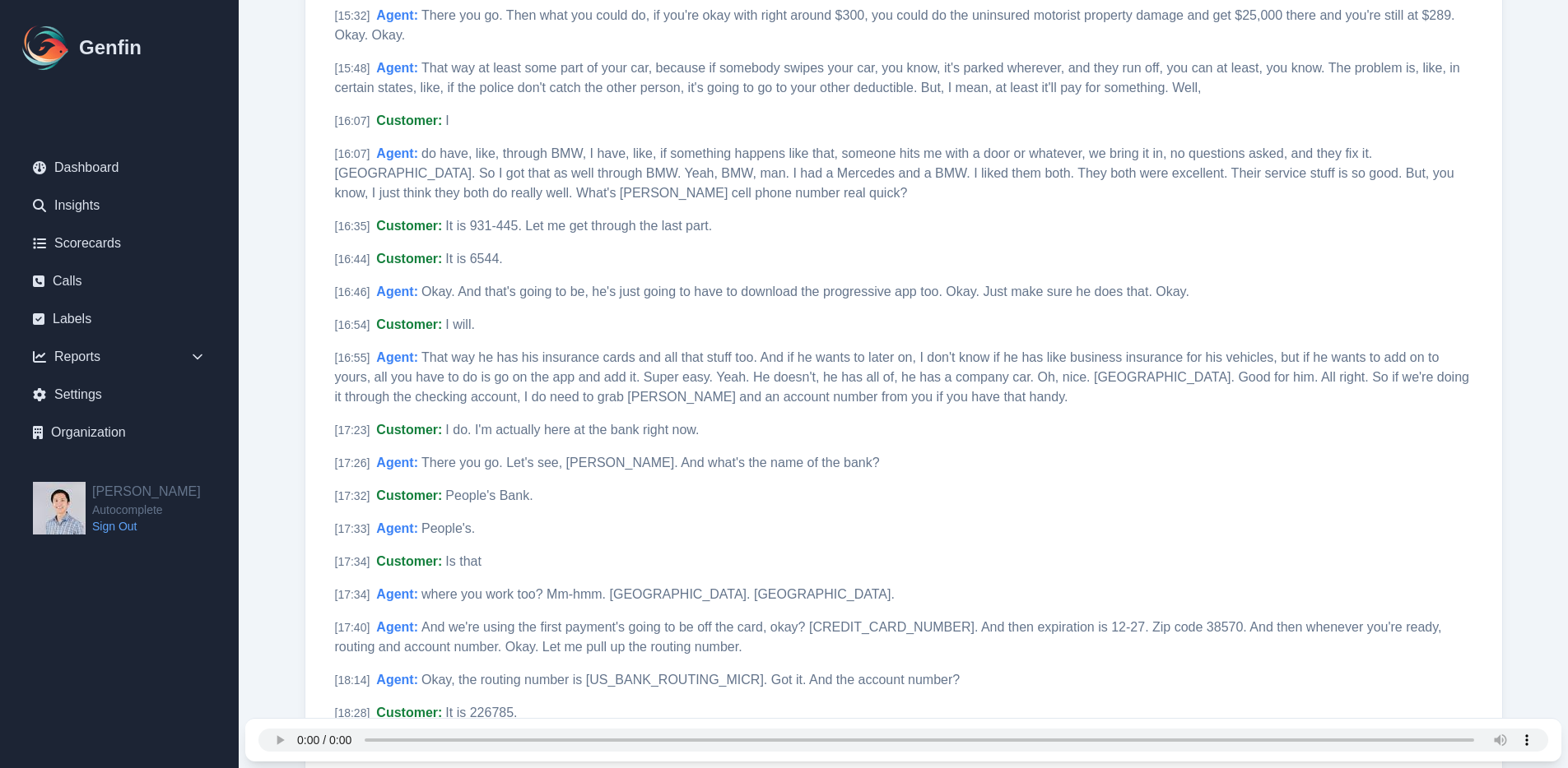
scroll to position [3371, 0]
